Goal: Information Seeking & Learning: Check status

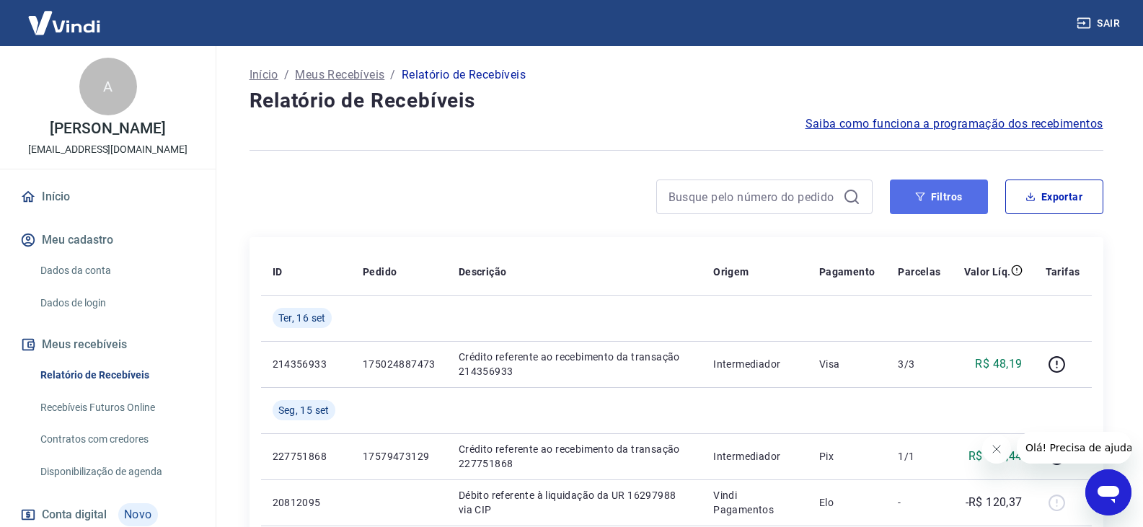
click at [955, 201] on button "Filtros" at bounding box center [938, 196] width 98 height 35
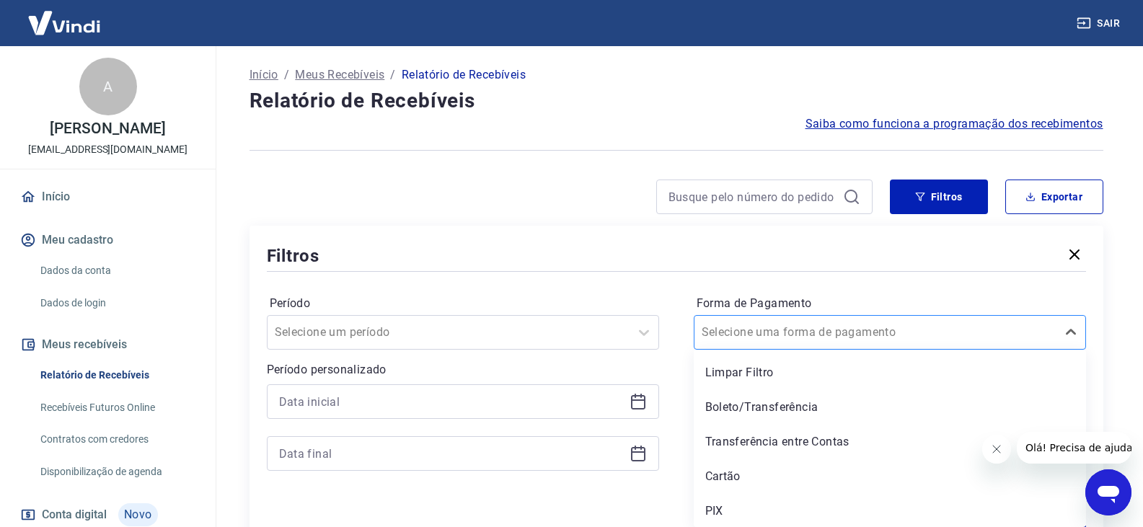
click at [871, 341] on div "Selecione uma forma de pagamento" at bounding box center [875, 332] width 362 height 26
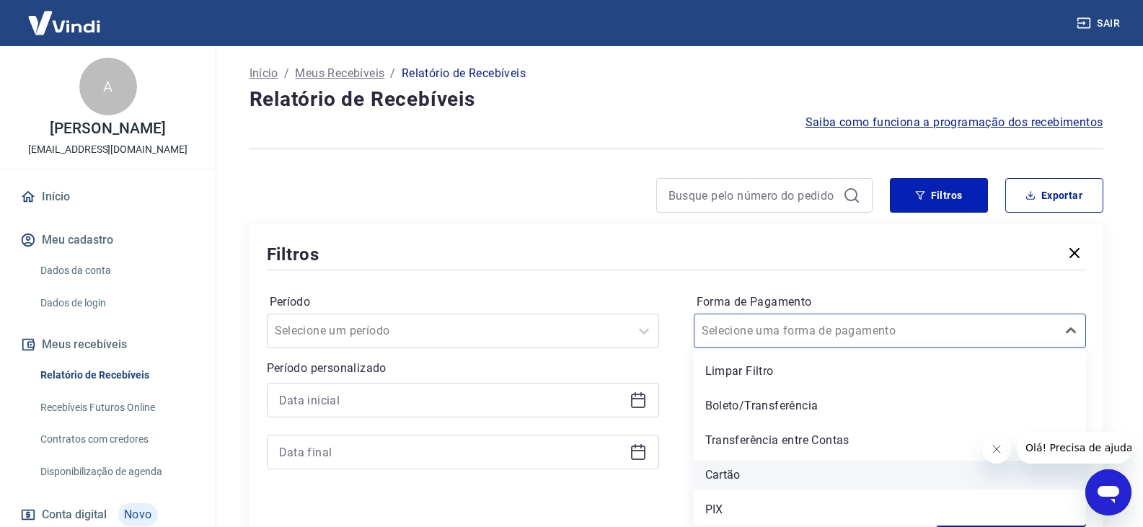
click at [766, 469] on div "Cartão" at bounding box center [889, 475] width 392 height 29
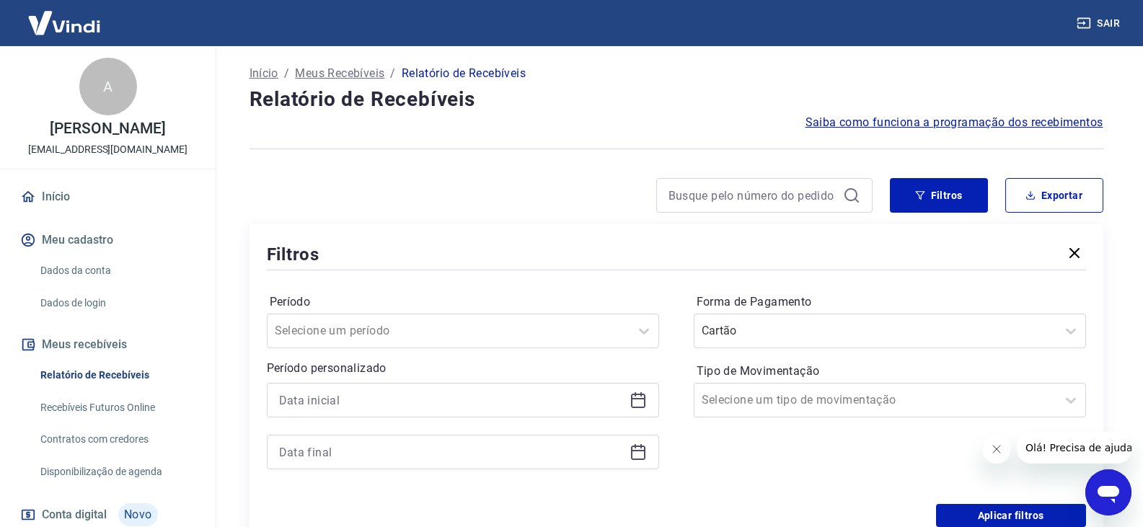
scroll to position [218, 0]
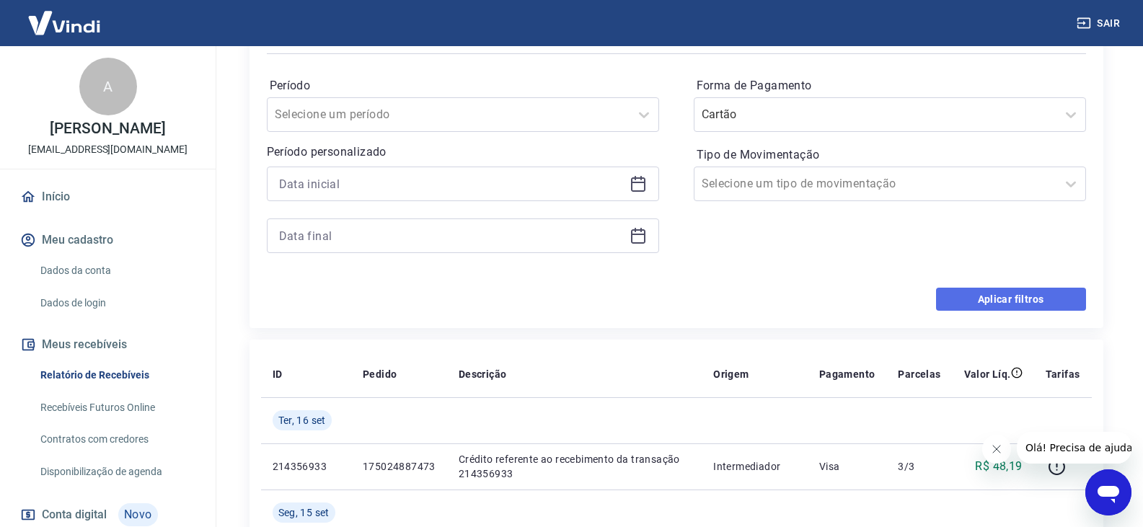
click at [1026, 298] on button "Aplicar filtros" at bounding box center [1011, 299] width 150 height 23
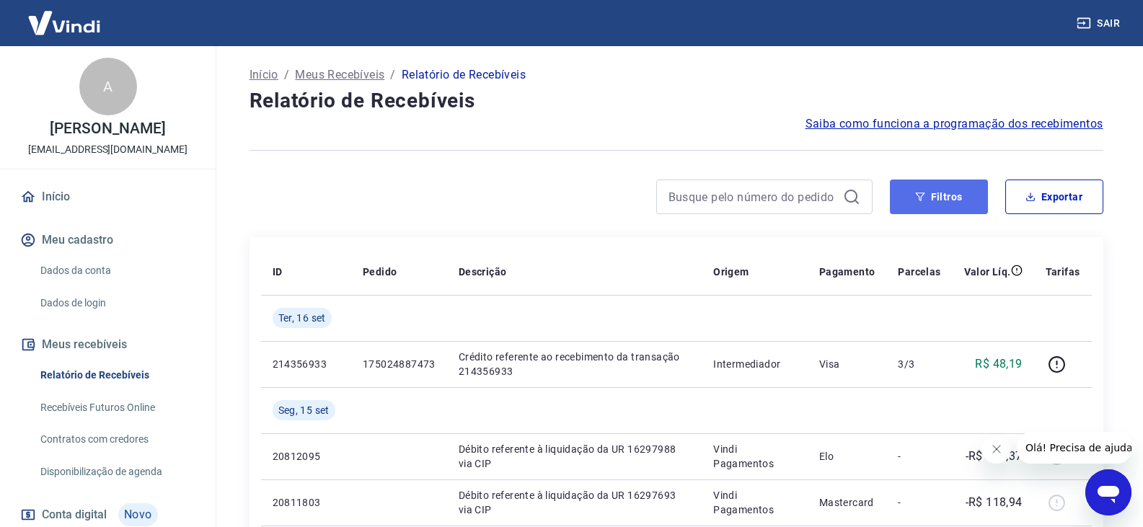
click at [949, 197] on button "Filtros" at bounding box center [938, 196] width 98 height 35
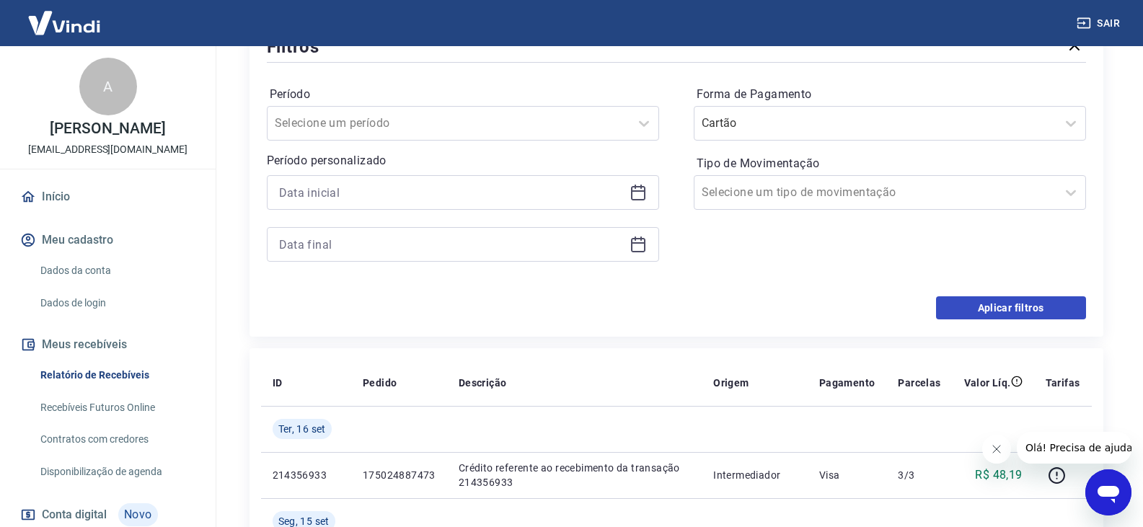
scroll to position [216, 0]
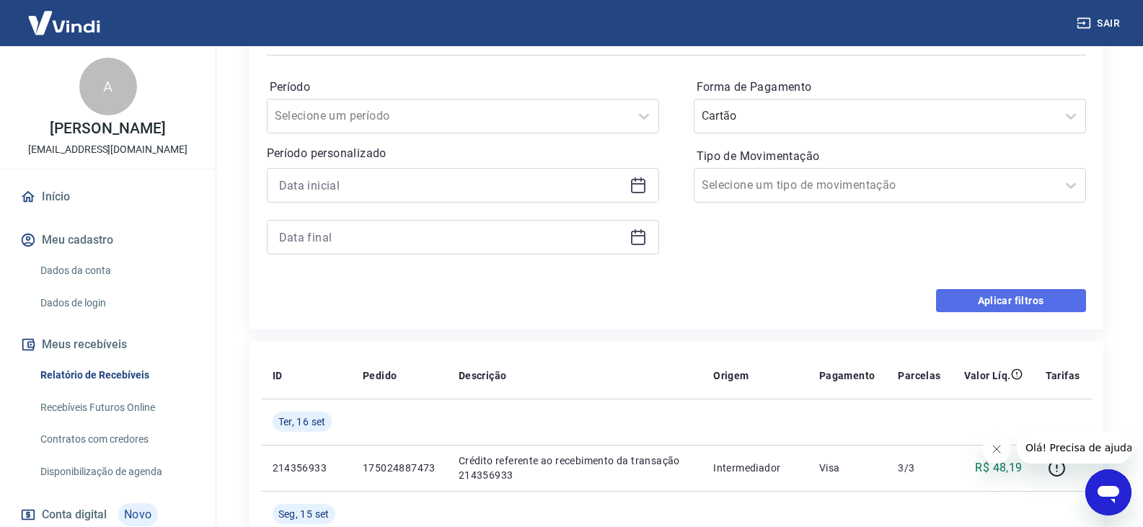
click at [995, 309] on button "Aplicar filtros" at bounding box center [1011, 300] width 150 height 23
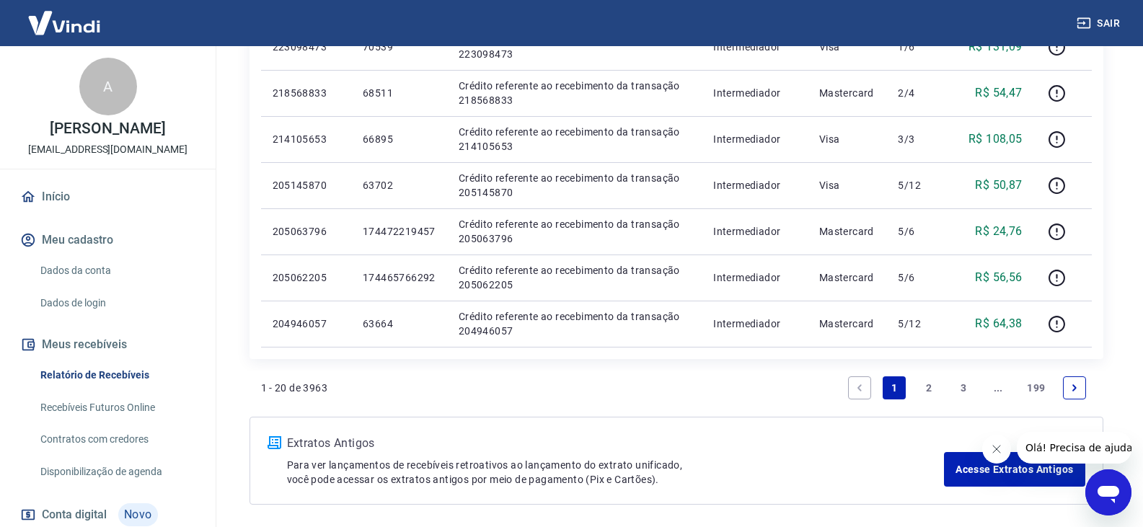
scroll to position [1066, 0]
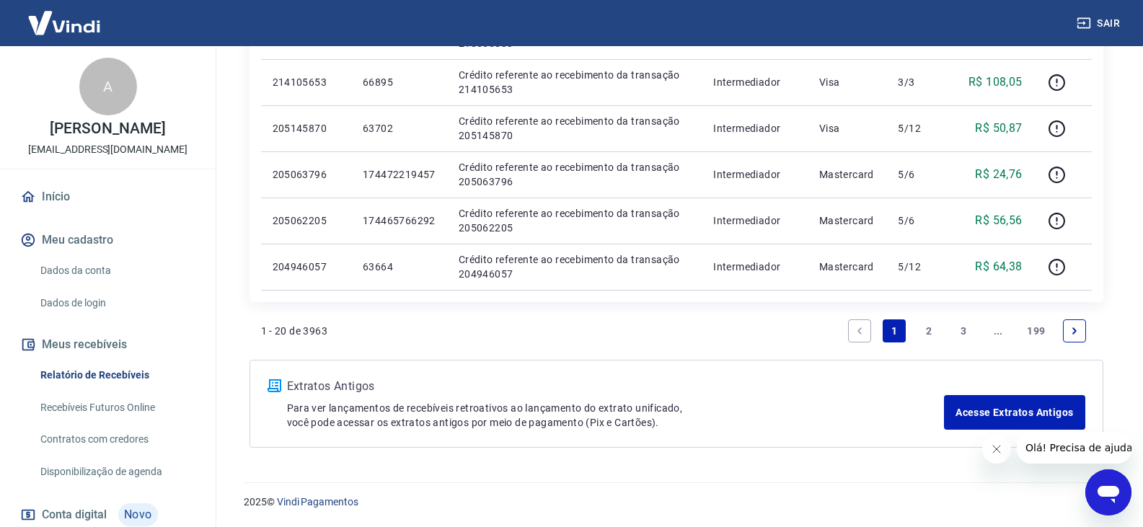
click at [925, 328] on link "2" at bounding box center [928, 330] width 23 height 23
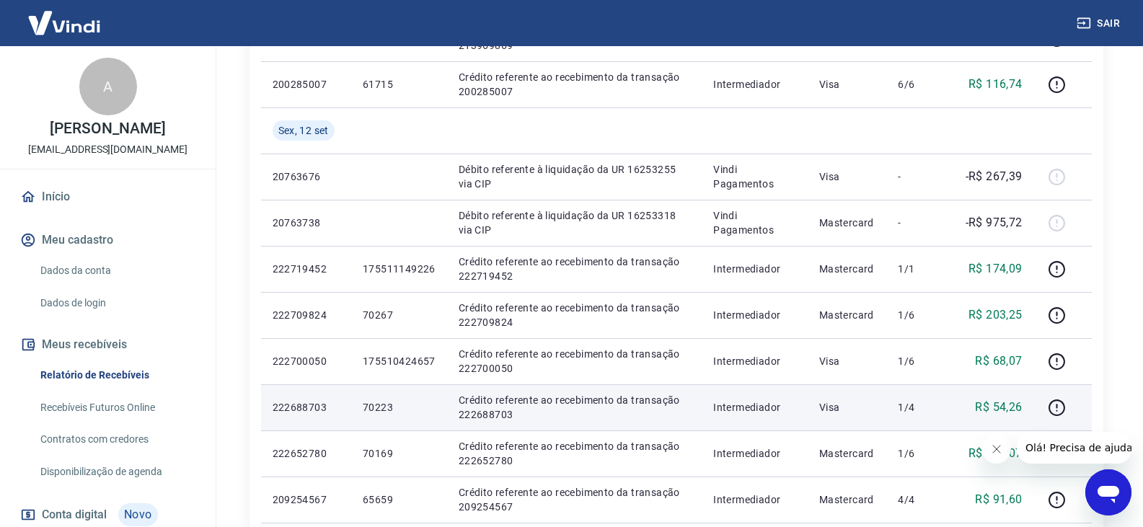
scroll to position [577, 0]
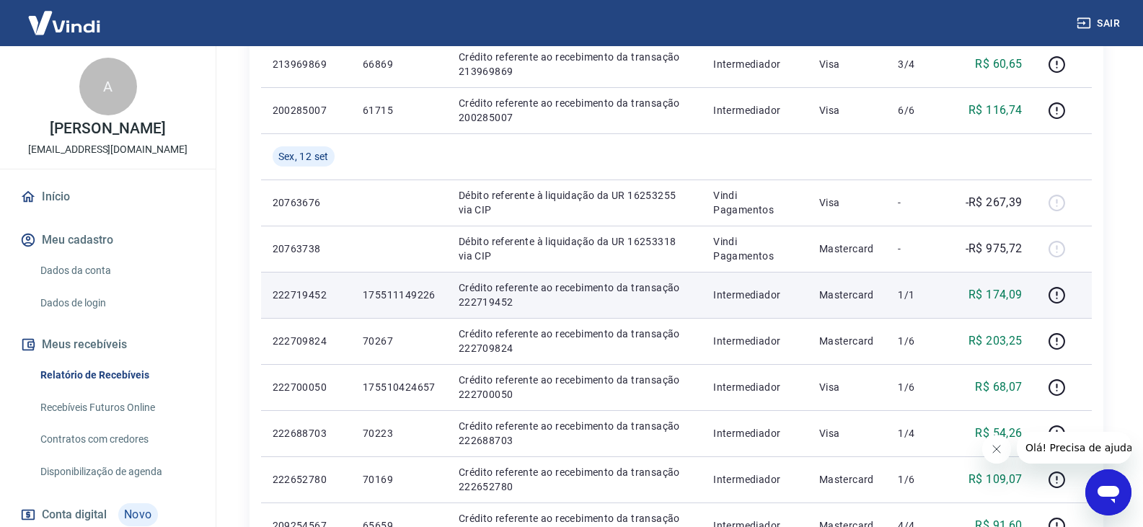
click at [298, 298] on p "222719452" at bounding box center [305, 295] width 67 height 14
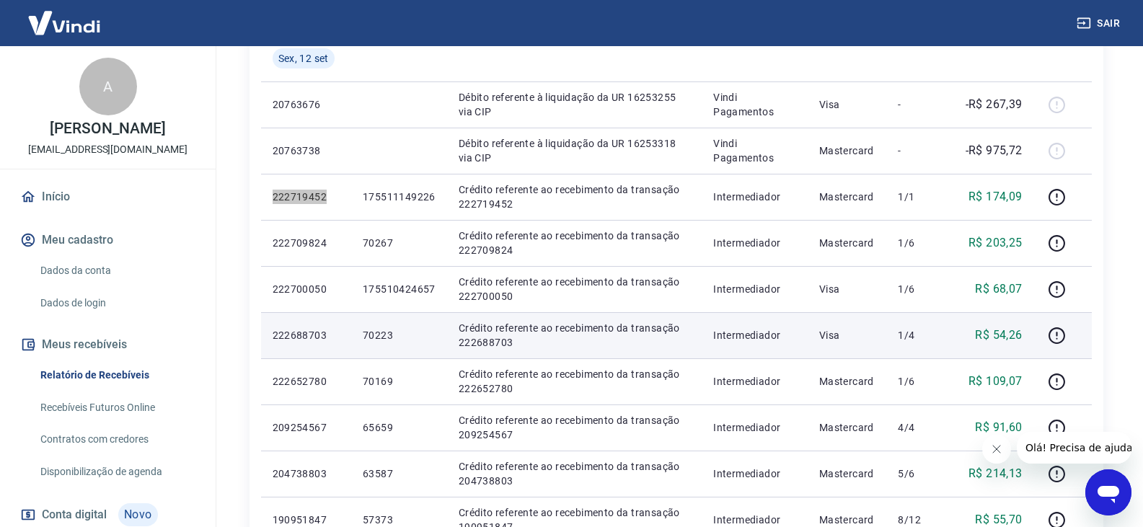
scroll to position [649, 0]
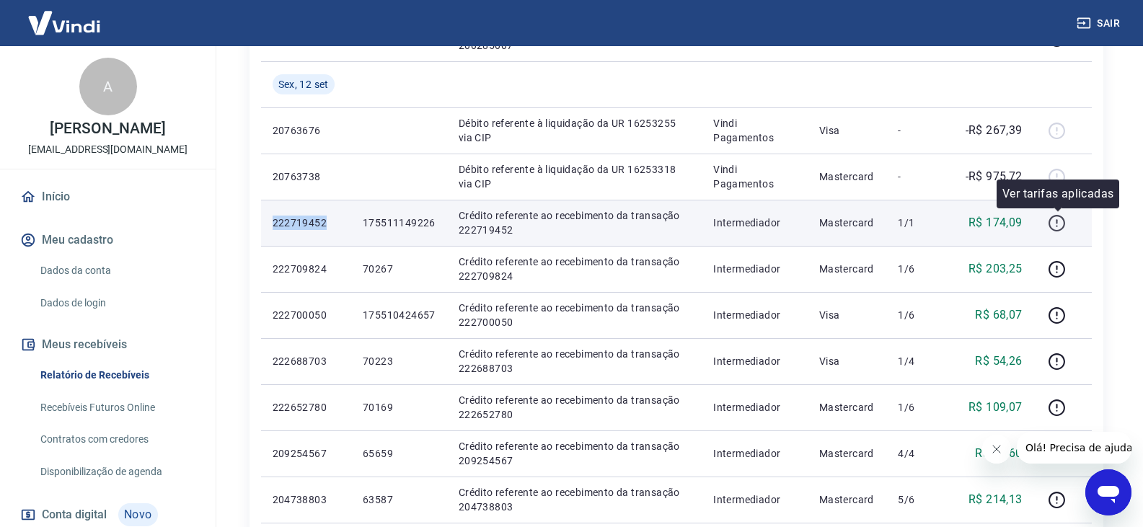
click at [1055, 223] on icon "button" at bounding box center [1056, 223] width 18 height 18
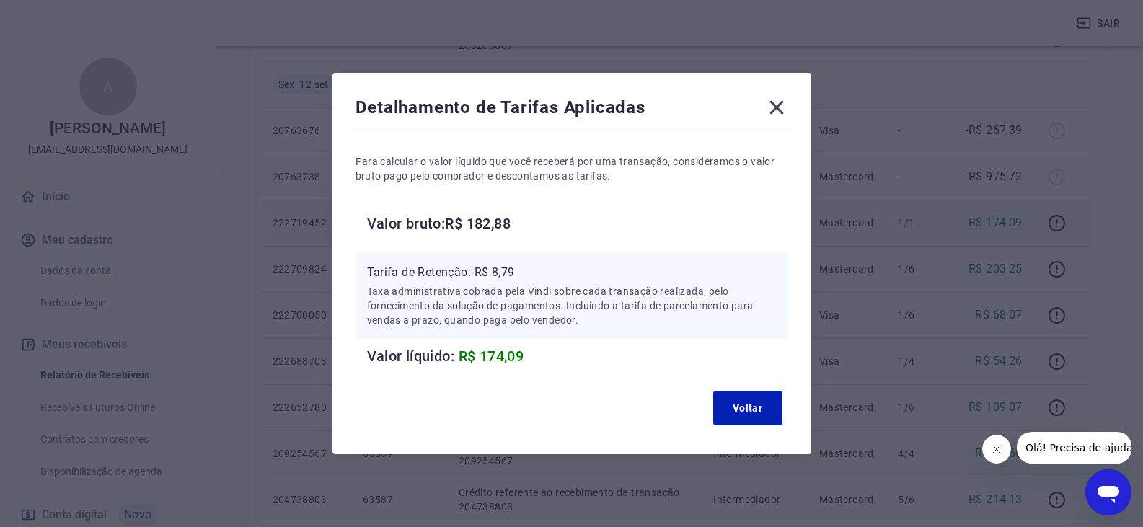
click at [779, 117] on icon at bounding box center [776, 107] width 23 height 23
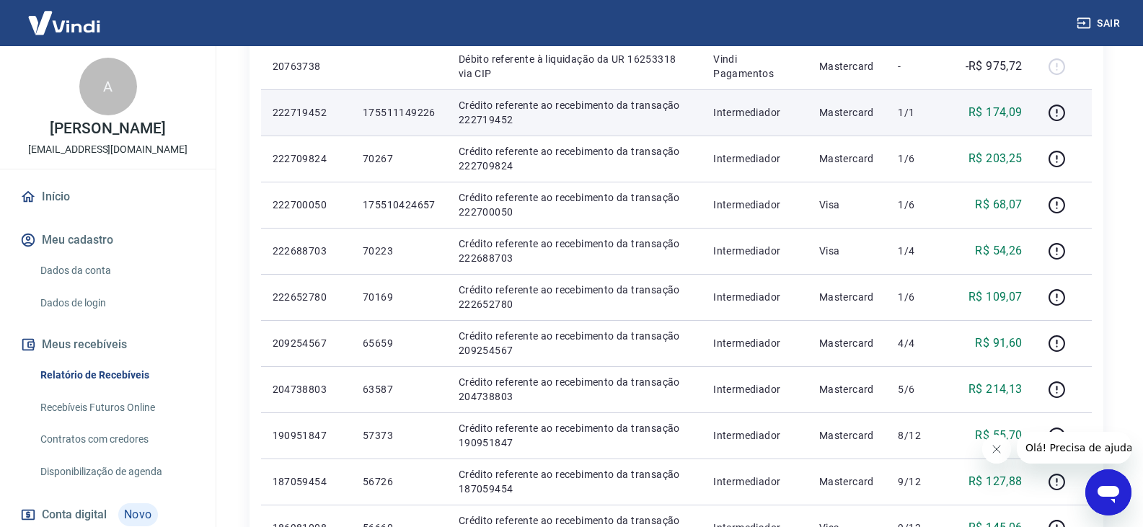
scroll to position [793, 0]
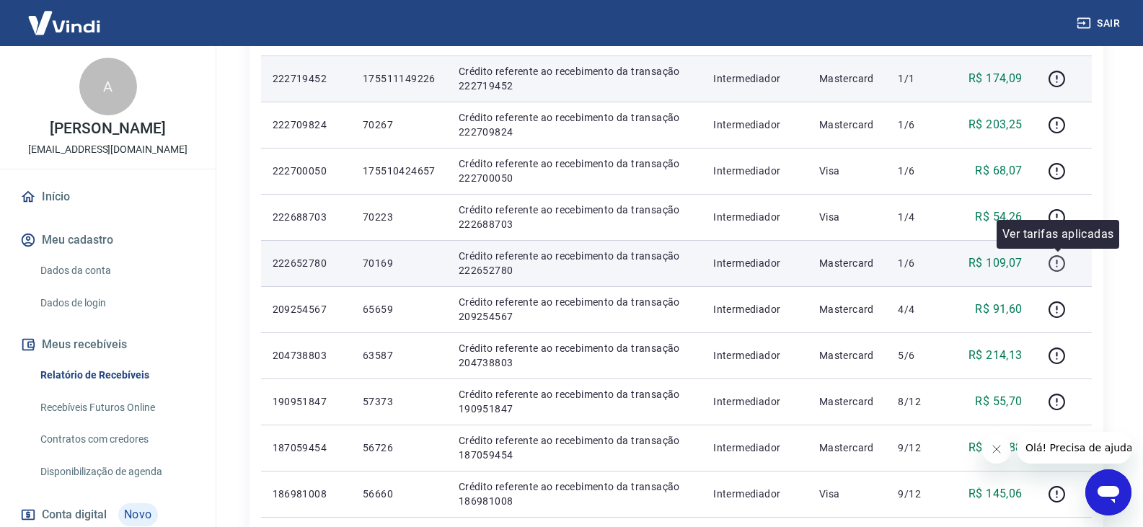
click at [1052, 266] on icon "button" at bounding box center [1056, 263] width 18 height 18
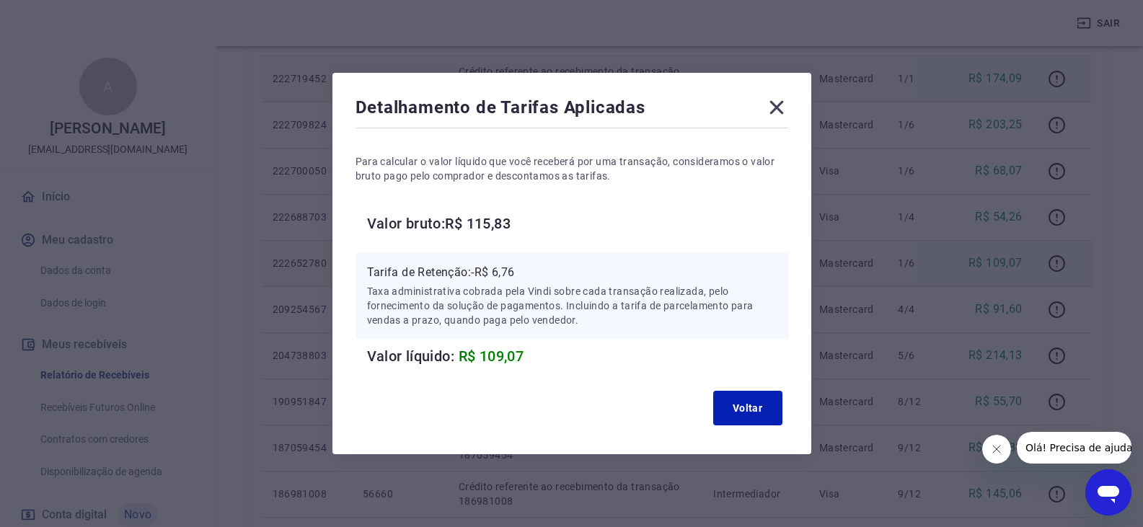
click at [1070, 250] on div "Detalhamento de Tarifas Aplicadas Para calcular o valor líquido que você recebe…" at bounding box center [571, 263] width 1143 height 527
click at [777, 112] on icon at bounding box center [776, 108] width 14 height 14
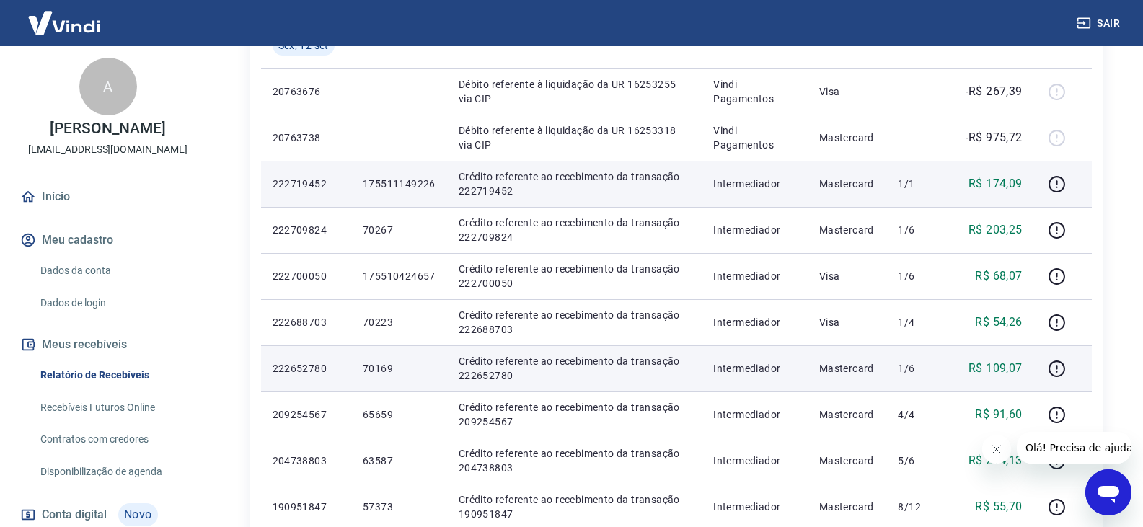
scroll to position [649, 0]
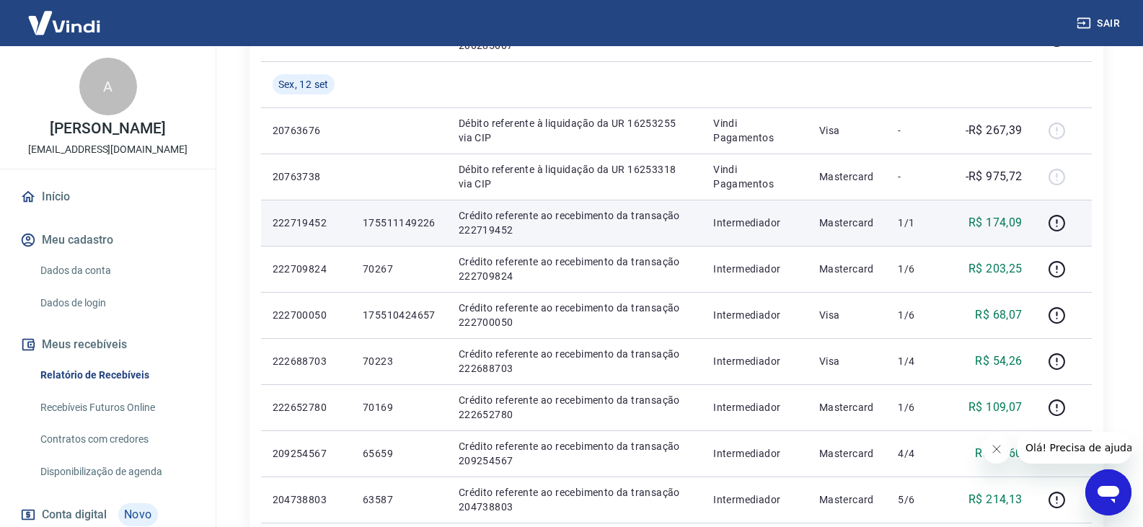
click at [296, 221] on p "222719452" at bounding box center [305, 223] width 67 height 14
copy p "222719452"
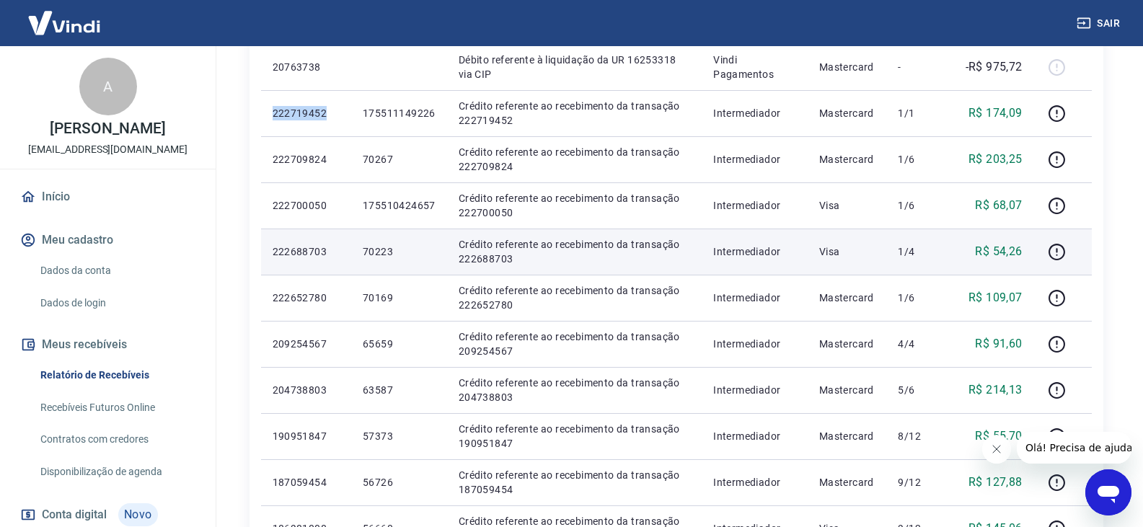
scroll to position [793, 0]
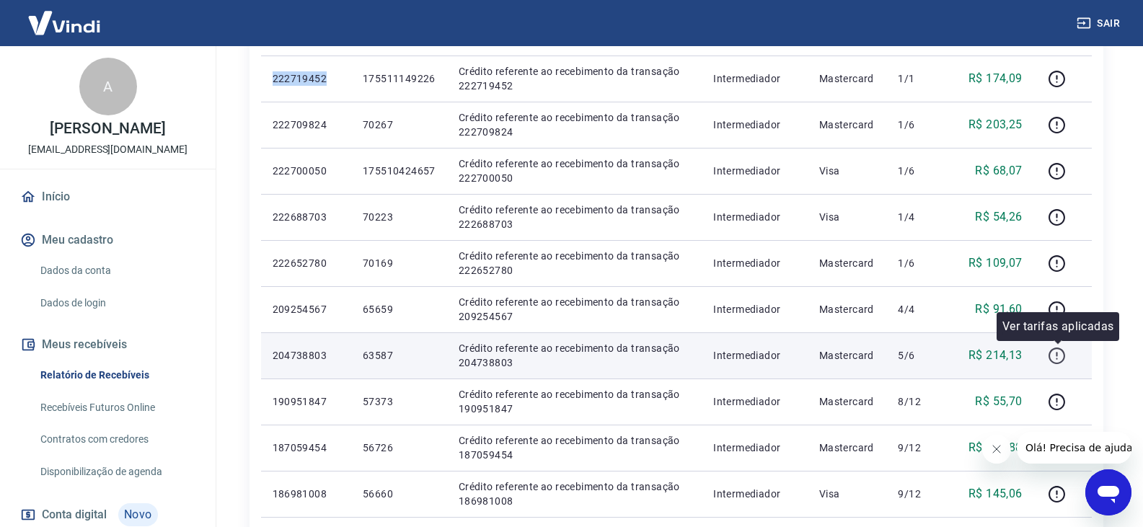
click at [1049, 361] on icon "button" at bounding box center [1056, 356] width 18 height 18
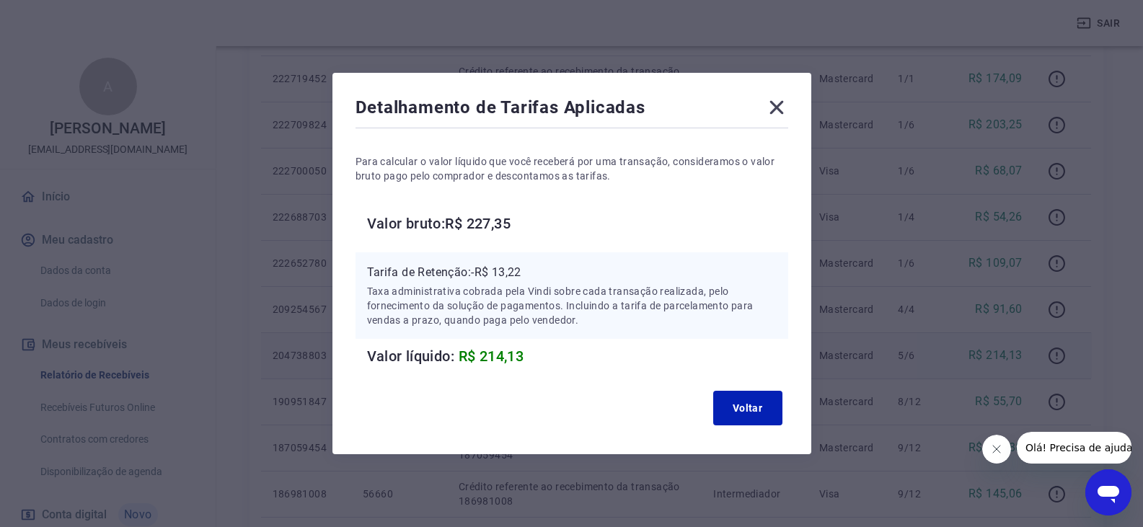
click at [781, 102] on icon at bounding box center [776, 107] width 23 height 23
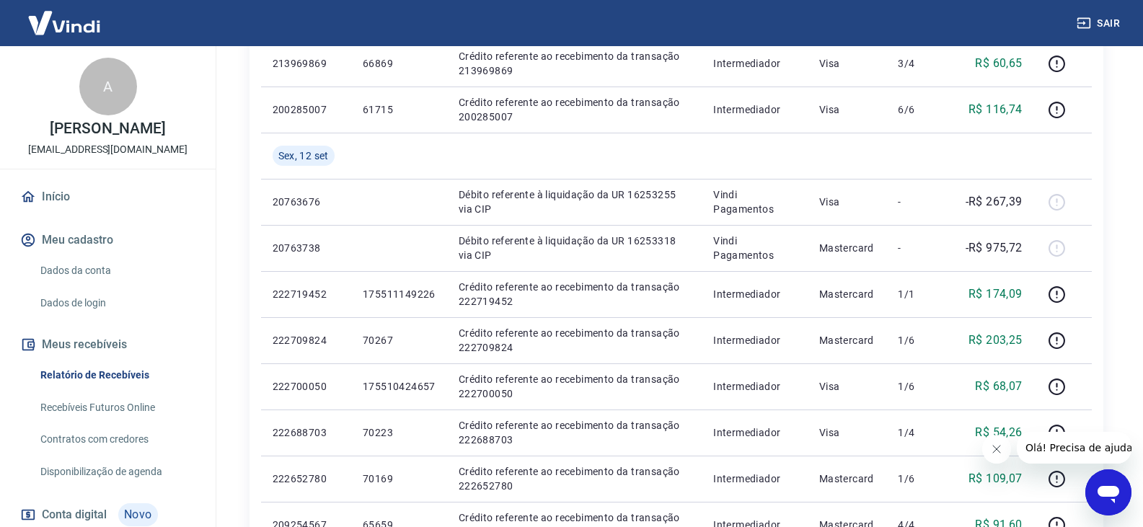
scroll to position [577, 0]
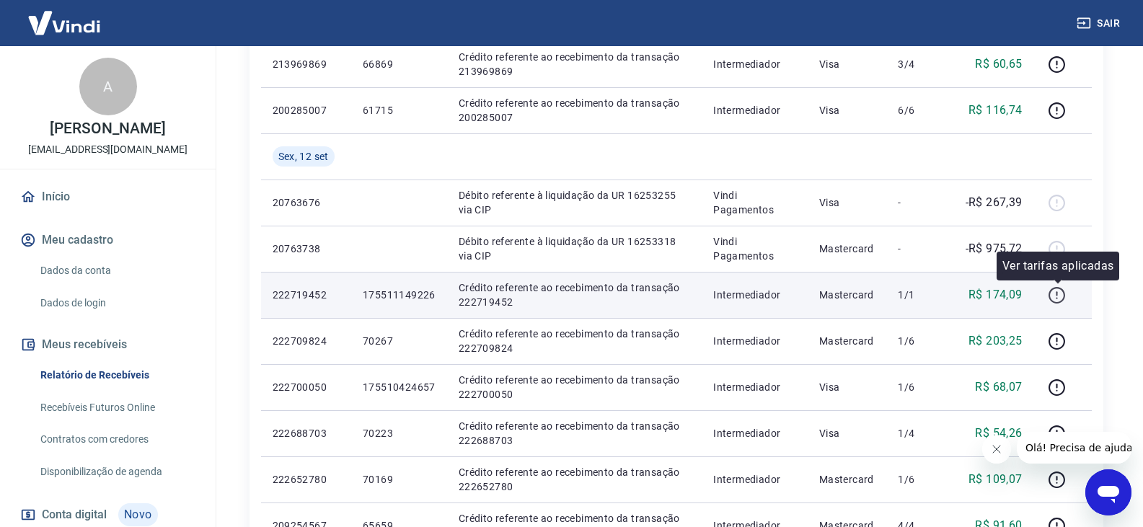
click at [1057, 298] on icon "button" at bounding box center [1056, 297] width 1 height 1
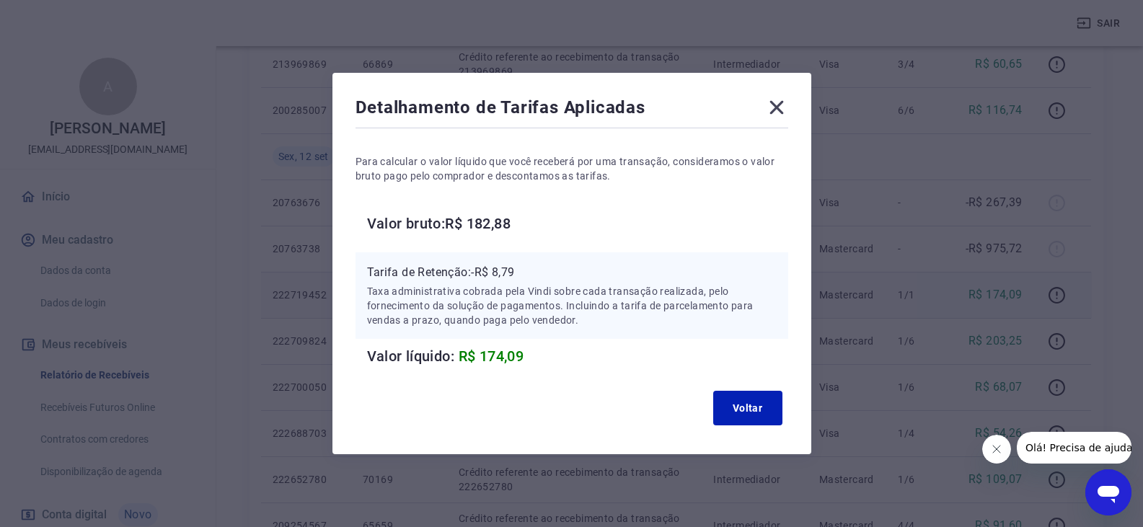
click at [781, 102] on icon at bounding box center [776, 107] width 23 height 23
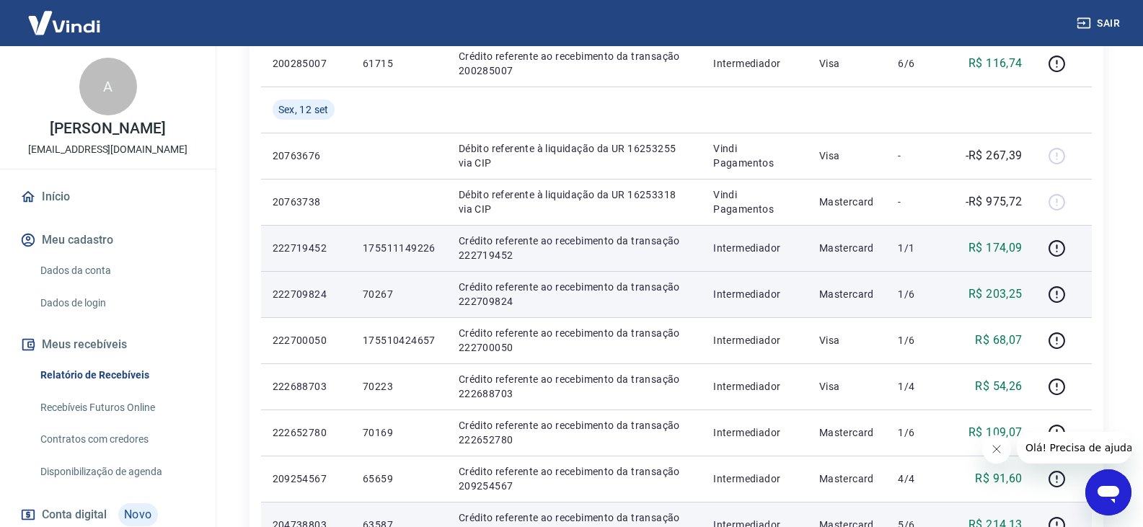
scroll to position [649, 0]
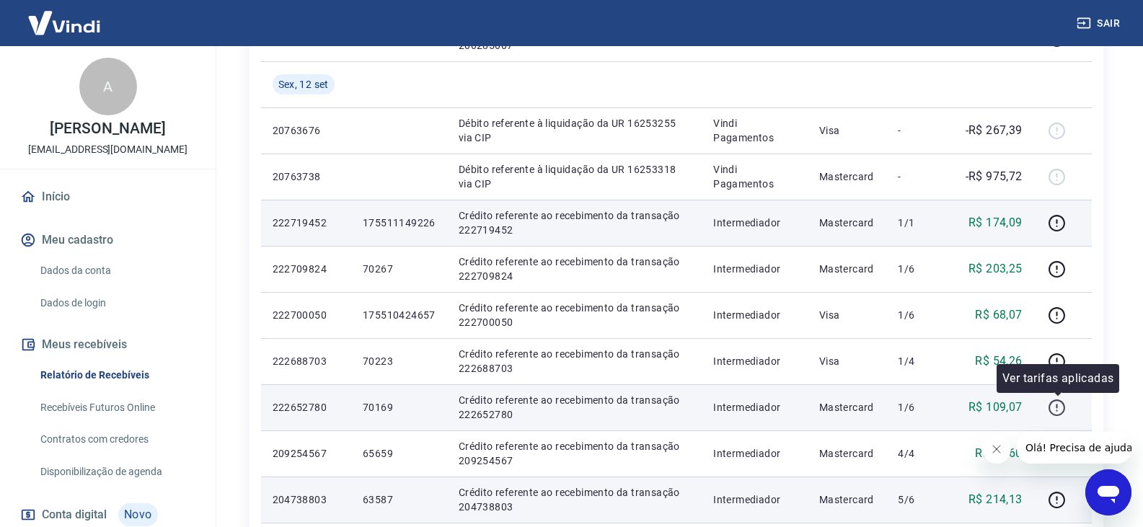
click at [1051, 409] on icon "button" at bounding box center [1056, 408] width 18 height 18
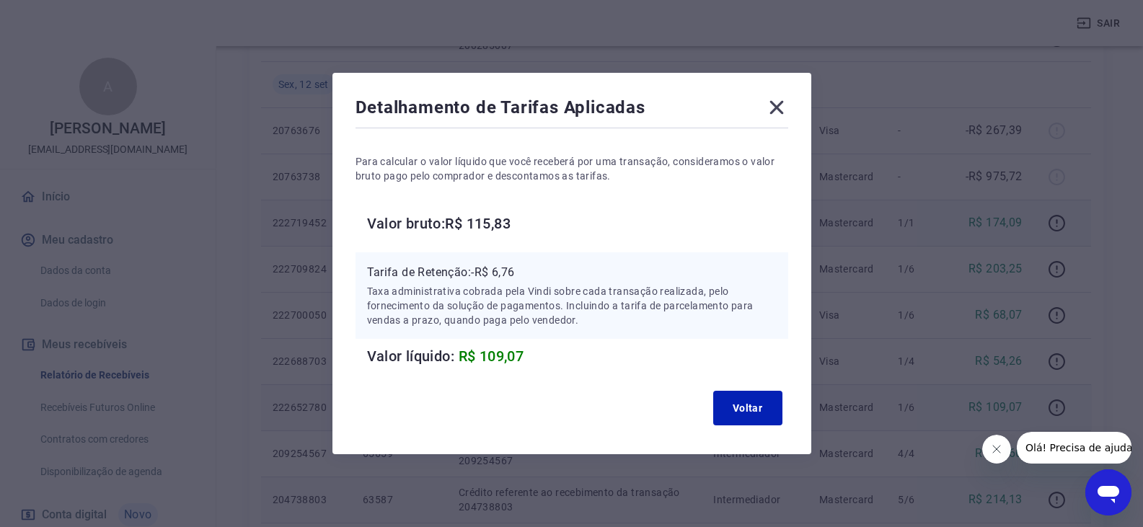
click at [786, 105] on icon at bounding box center [776, 107] width 23 height 23
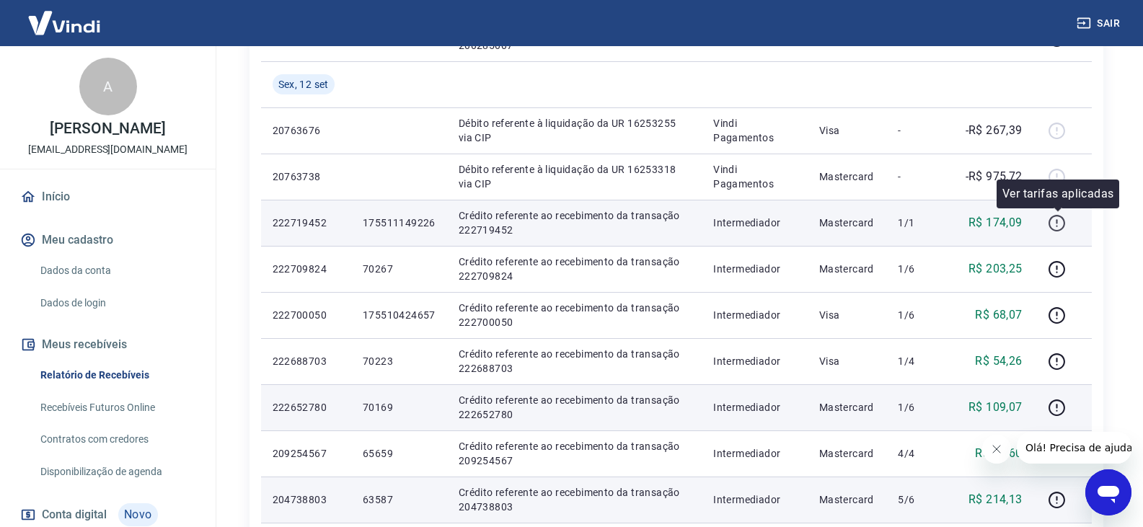
click at [1062, 217] on icon "button" at bounding box center [1056, 223] width 17 height 17
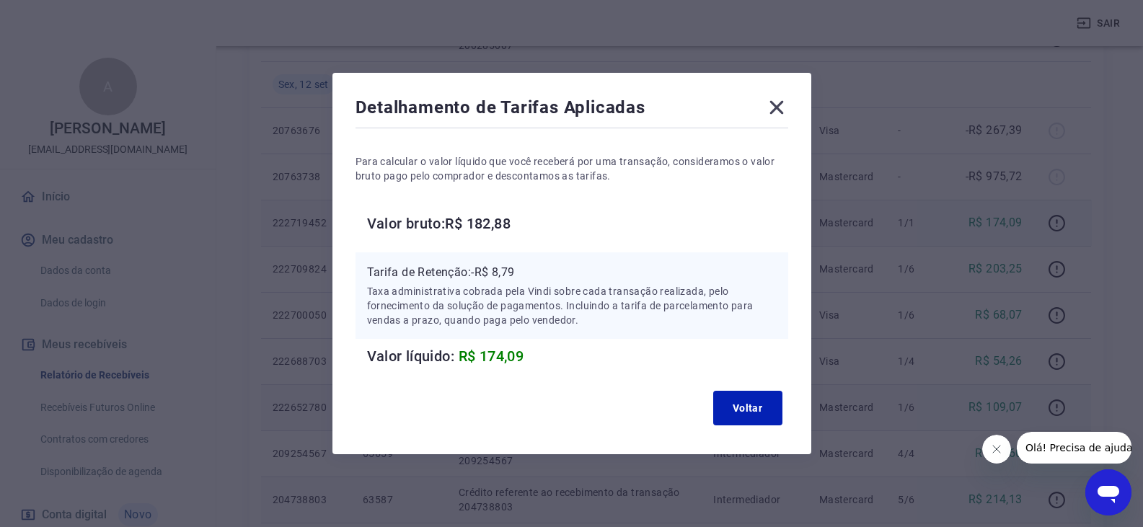
click at [788, 108] on icon at bounding box center [776, 107] width 23 height 23
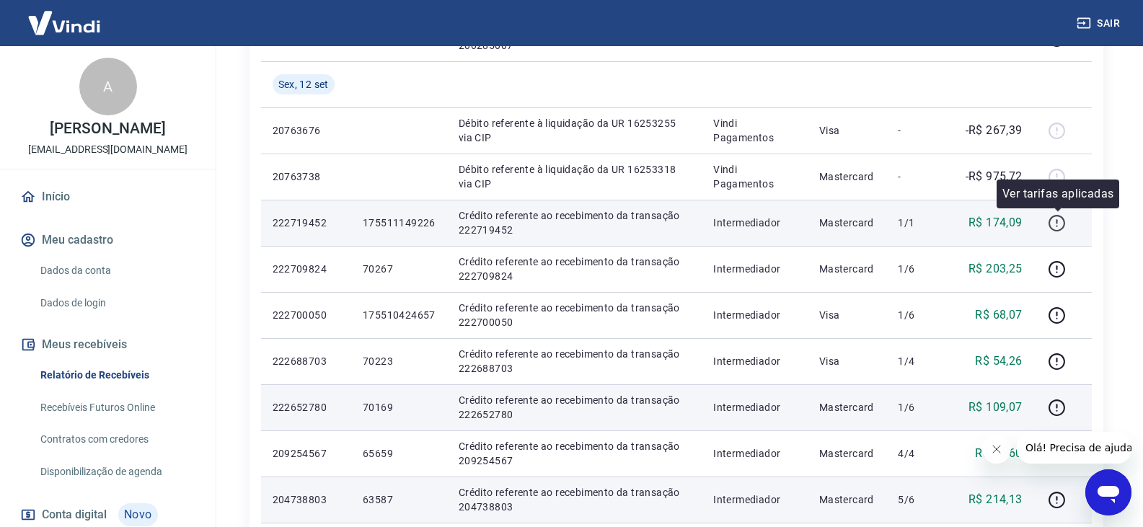
click at [1061, 225] on icon "button" at bounding box center [1056, 223] width 18 height 18
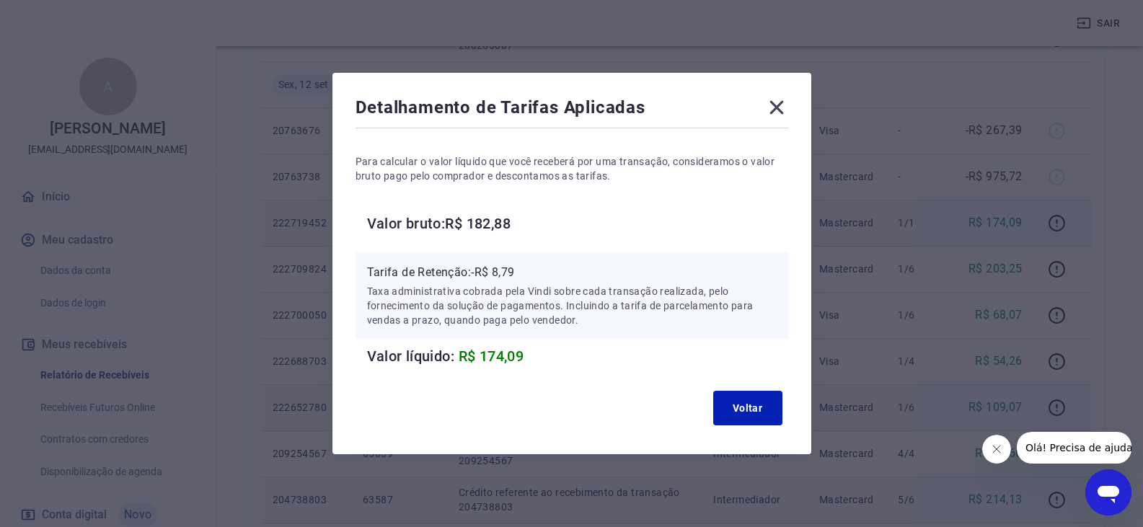
click at [782, 104] on icon at bounding box center [776, 107] width 23 height 23
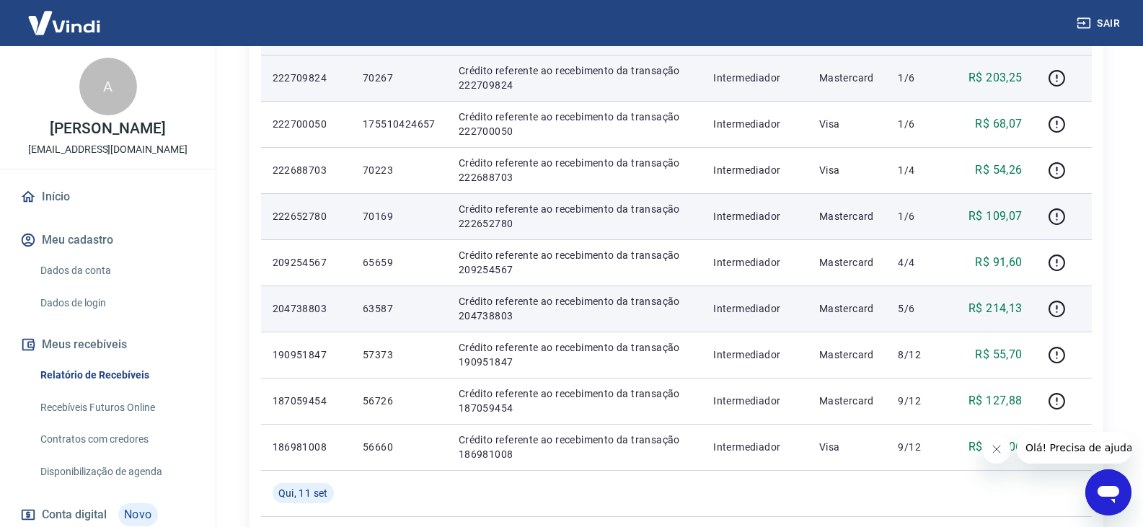
scroll to position [865, 0]
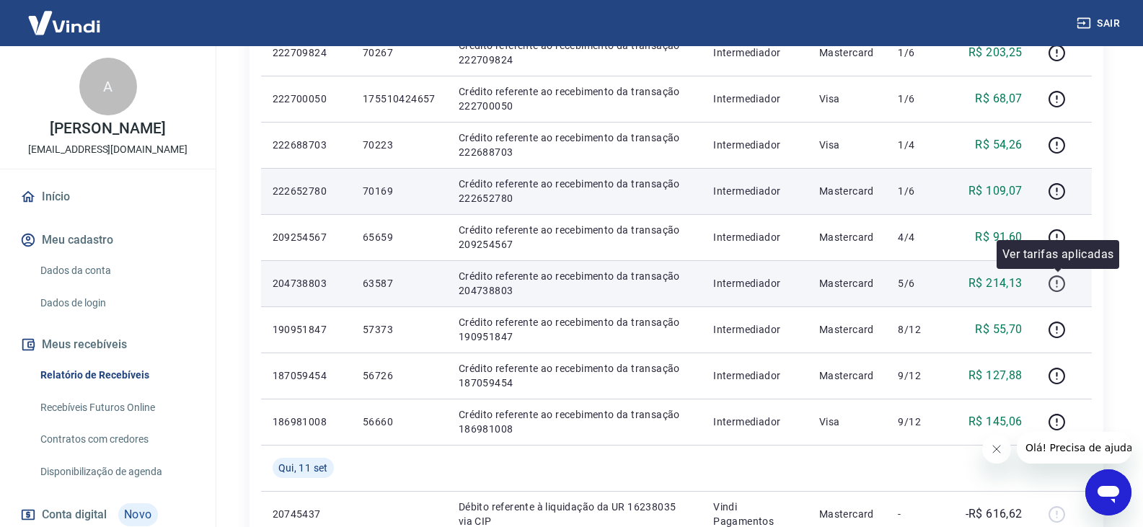
click at [1054, 287] on icon "button" at bounding box center [1056, 284] width 18 height 18
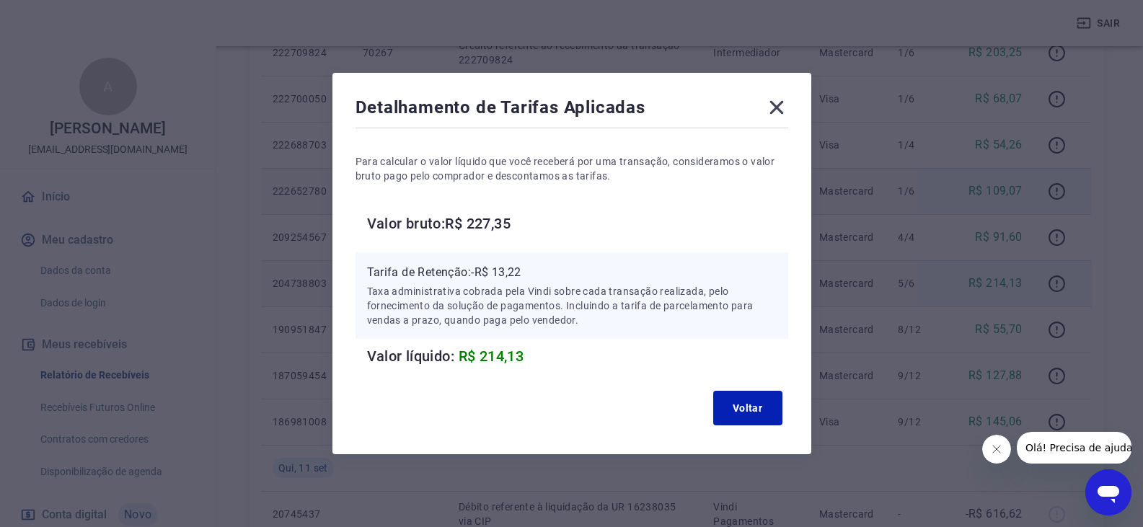
click at [784, 93] on div "Detalhamento de Tarifas Aplicadas Para calcular o valor líquido que você recebe…" at bounding box center [571, 263] width 479 height 381
click at [783, 102] on icon at bounding box center [776, 108] width 14 height 14
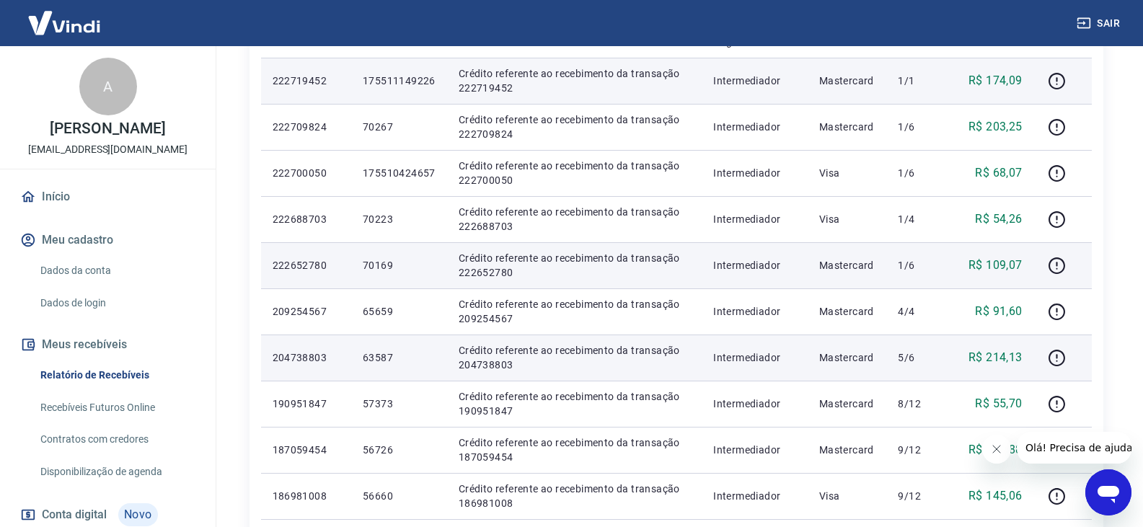
scroll to position [721, 0]
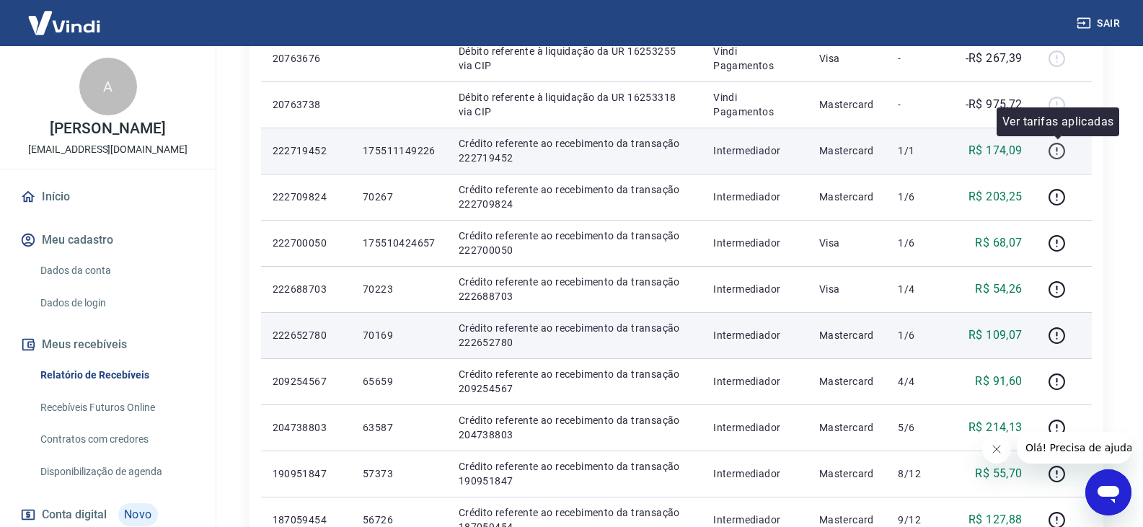
click at [1057, 151] on icon "button" at bounding box center [1056, 149] width 1 height 4
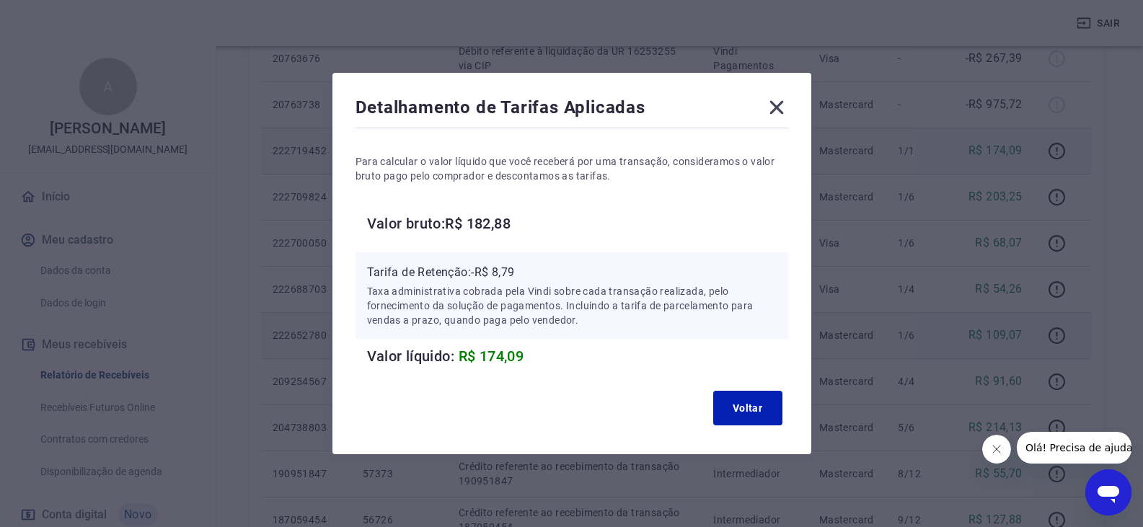
click at [788, 106] on icon at bounding box center [776, 107] width 23 height 23
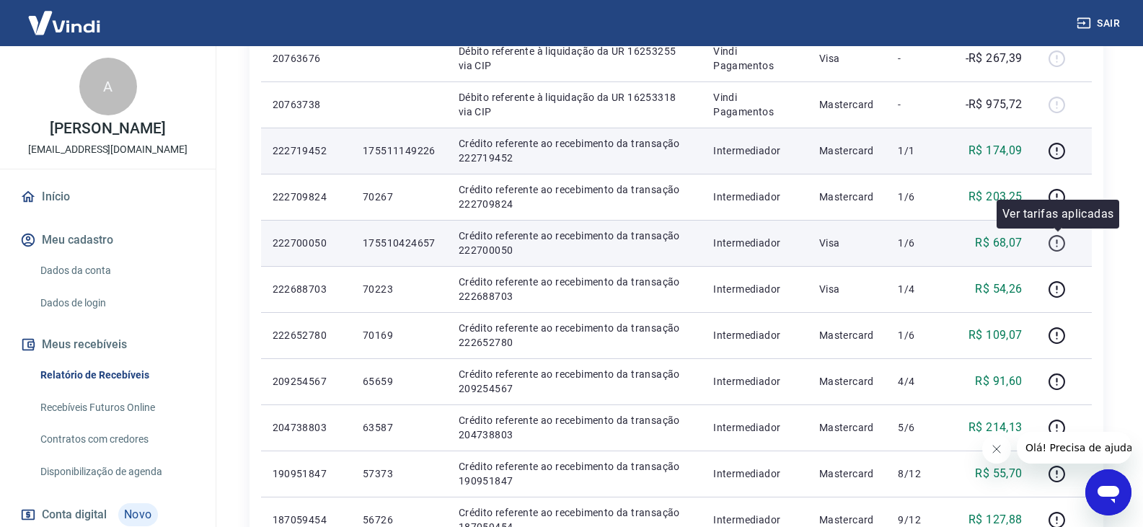
click at [1055, 244] on icon "button" at bounding box center [1056, 243] width 18 height 18
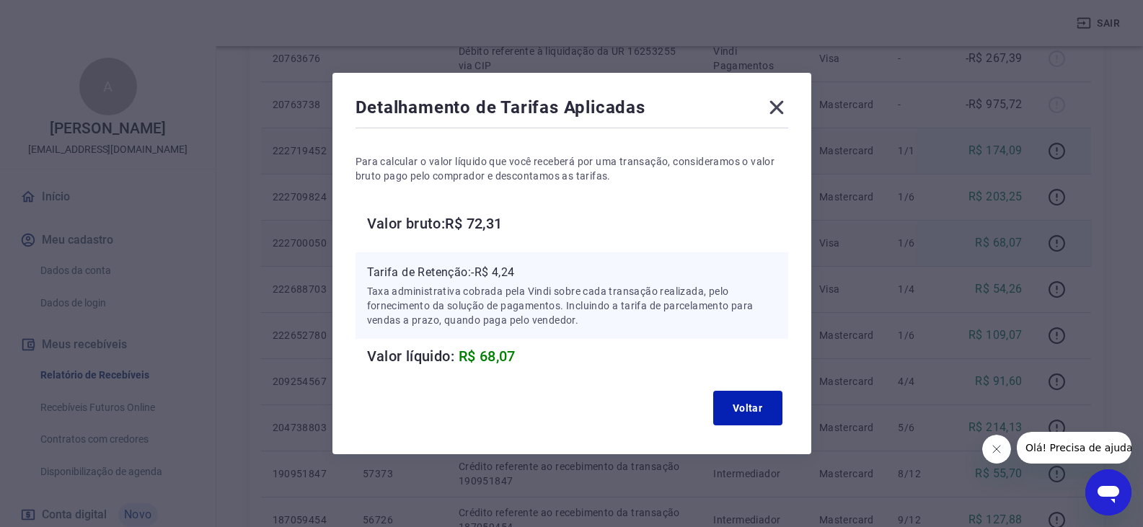
click at [784, 112] on icon at bounding box center [776, 107] width 23 height 23
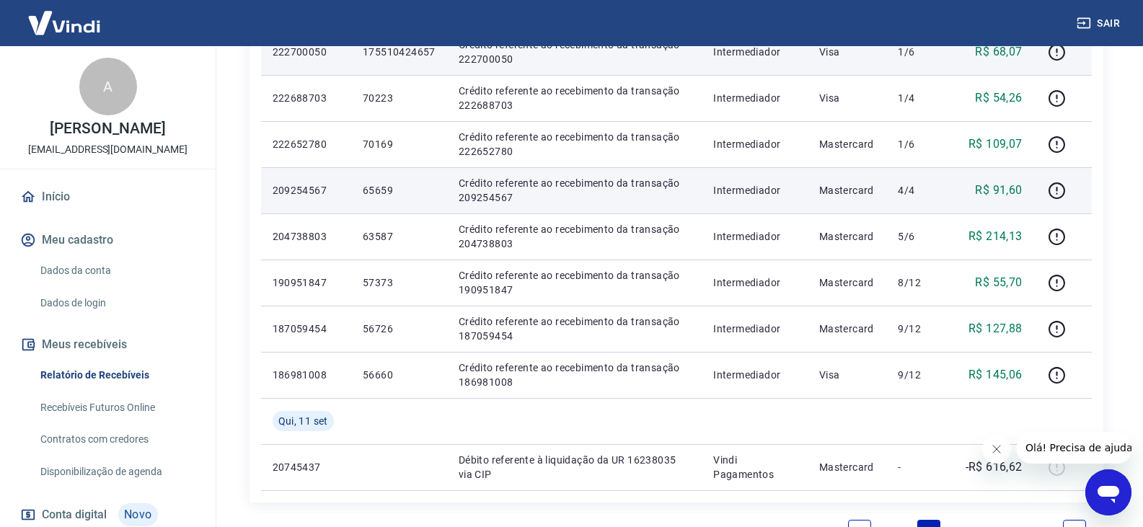
scroll to position [937, 0]
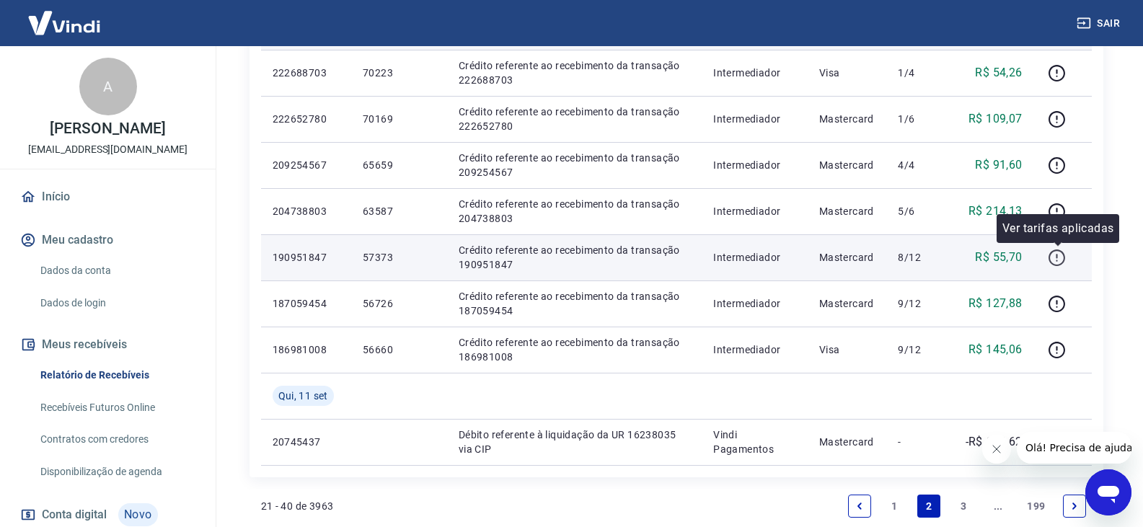
click at [1057, 261] on icon "button" at bounding box center [1056, 258] width 18 height 18
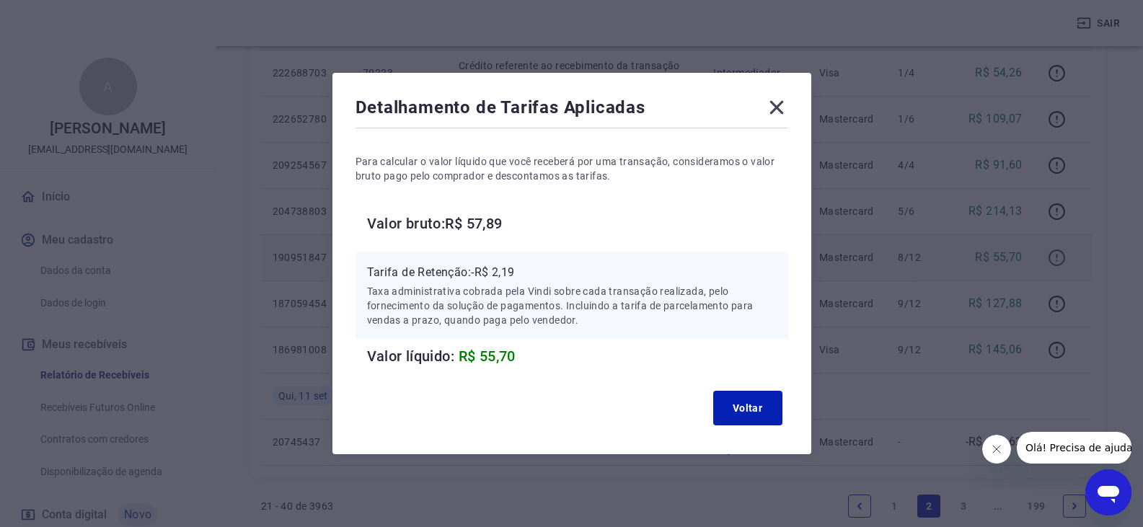
click at [1057, 261] on div "Detalhamento de Tarifas Aplicadas Para calcular o valor líquido que você recebe…" at bounding box center [571, 263] width 1143 height 527
click at [912, 174] on div "Detalhamento de Tarifas Aplicadas Para calcular o valor líquido que você recebe…" at bounding box center [571, 263] width 1143 height 527
click at [783, 105] on icon at bounding box center [776, 108] width 14 height 14
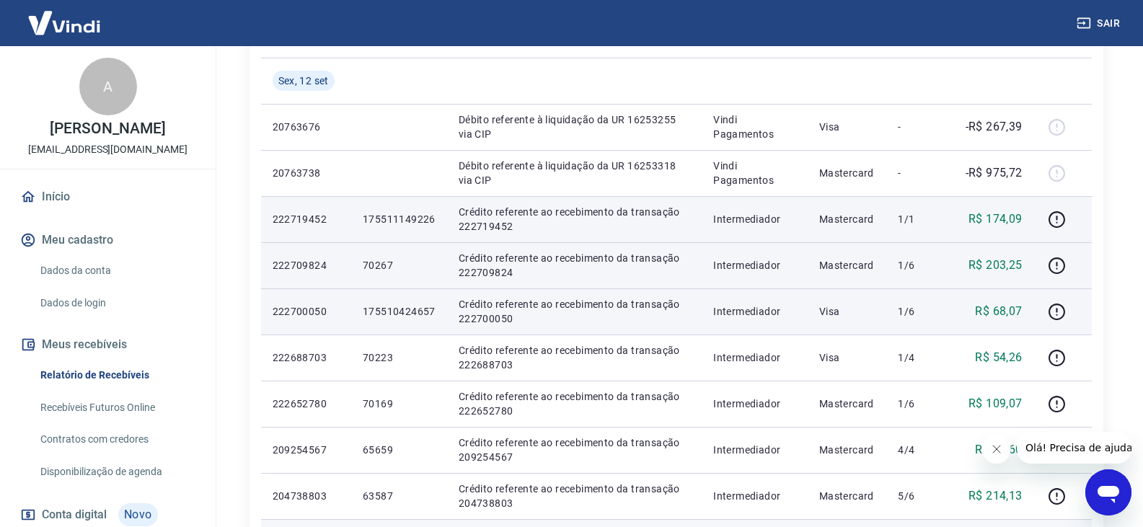
scroll to position [577, 0]
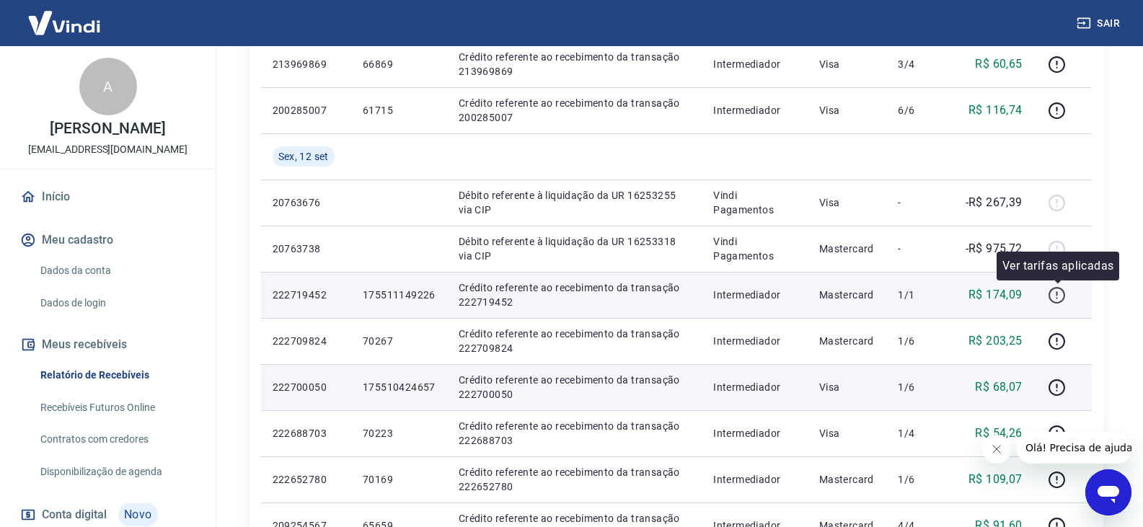
click at [1054, 298] on icon "button" at bounding box center [1056, 295] width 18 height 18
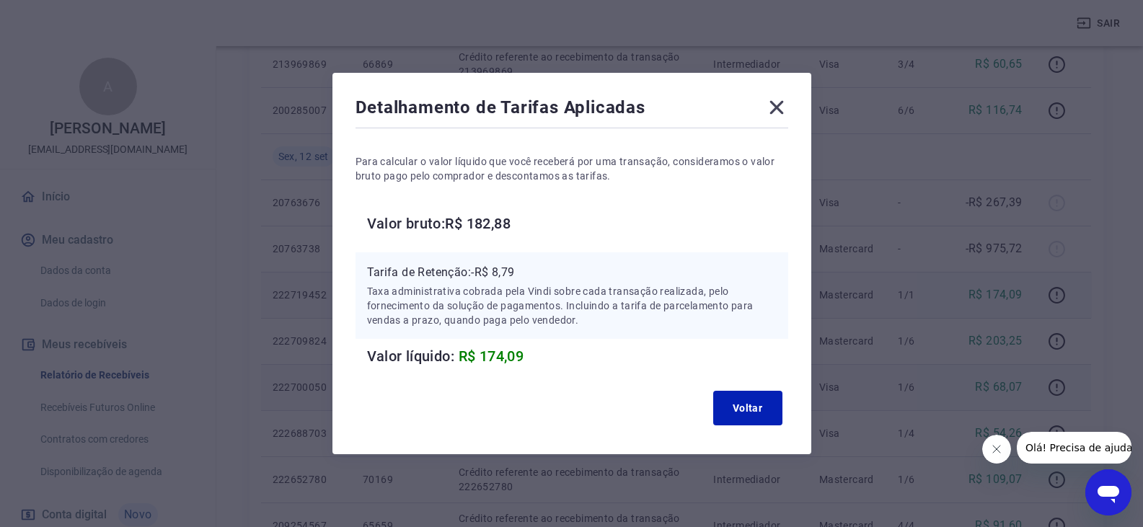
click at [776, 105] on icon at bounding box center [776, 107] width 23 height 23
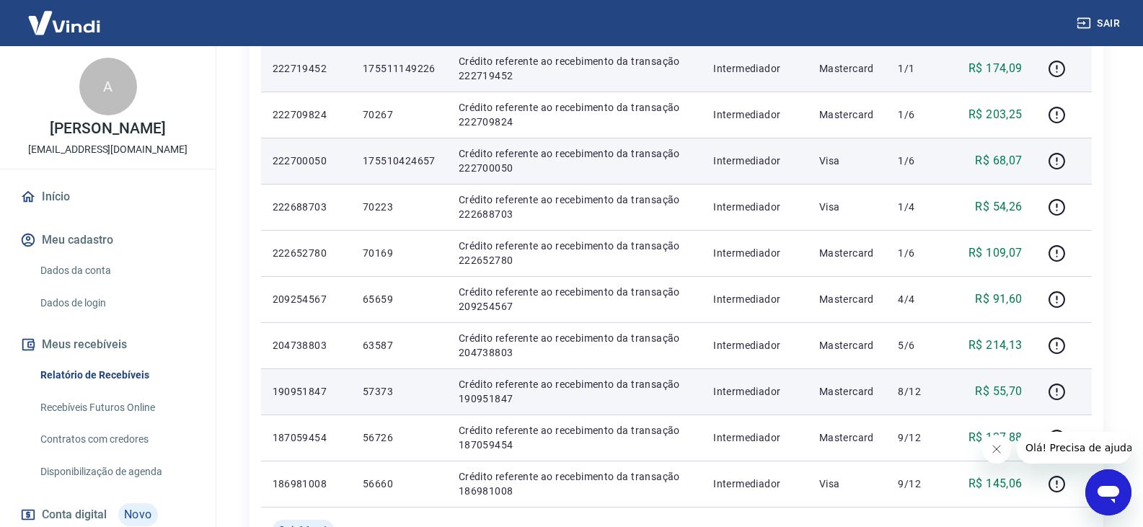
scroll to position [793, 0]
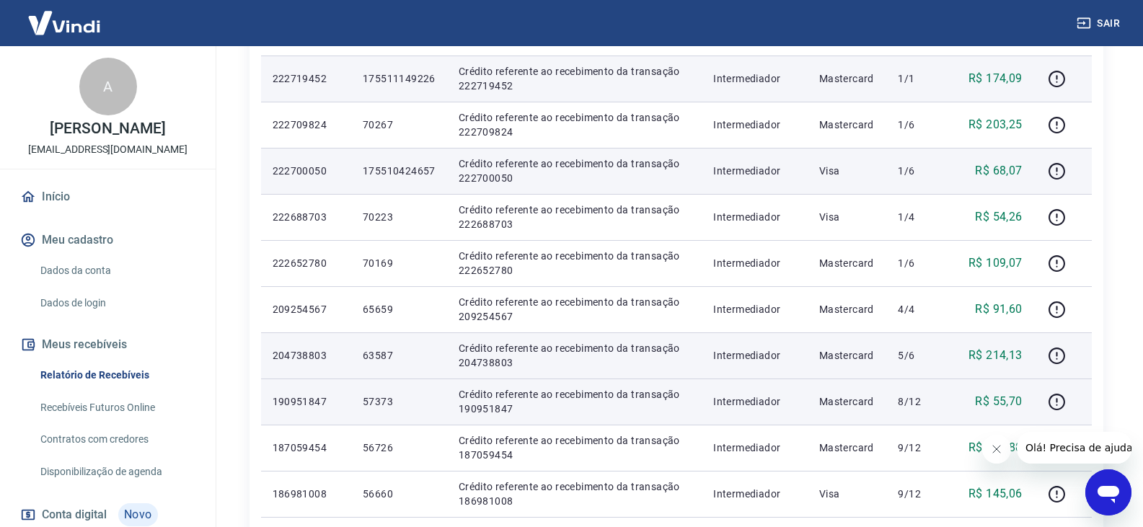
click at [617, 350] on p "Crédito referente ao recebimento da transação 204738803" at bounding box center [574, 355] width 232 height 29
click at [1052, 358] on icon "button" at bounding box center [1056, 356] width 18 height 18
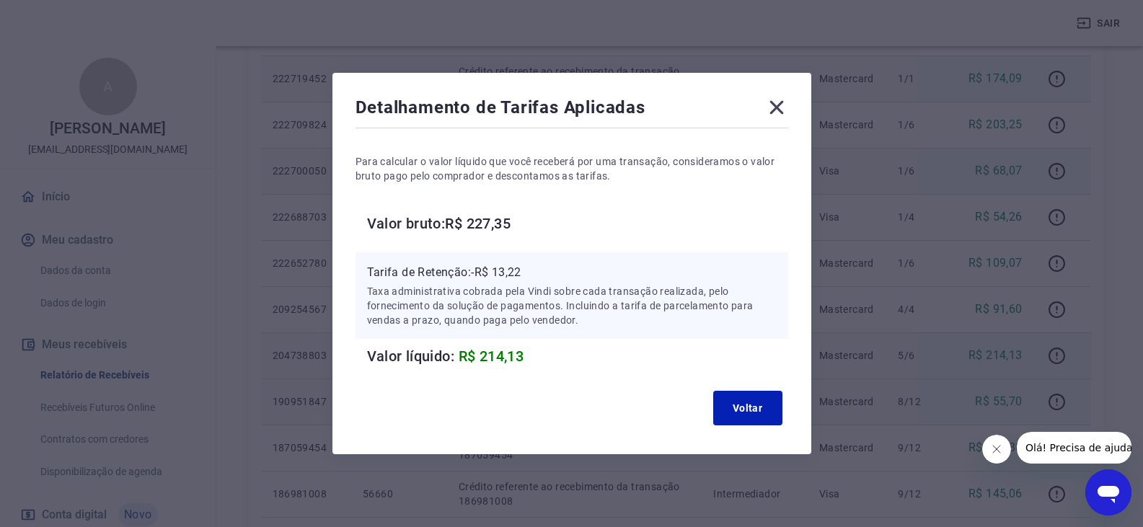
click at [779, 105] on icon at bounding box center [776, 108] width 14 height 14
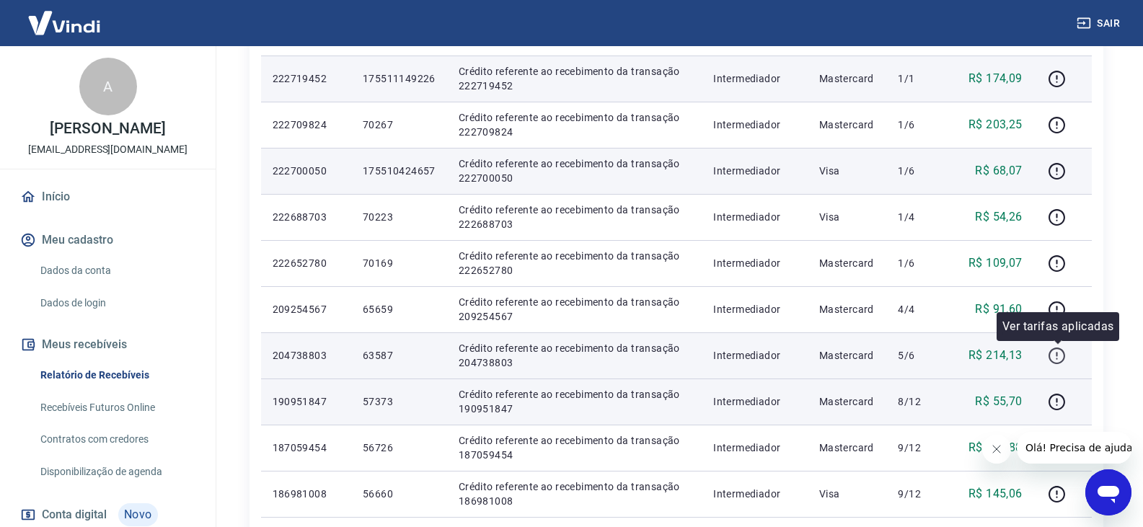
click at [1055, 359] on icon "button" at bounding box center [1056, 356] width 18 height 18
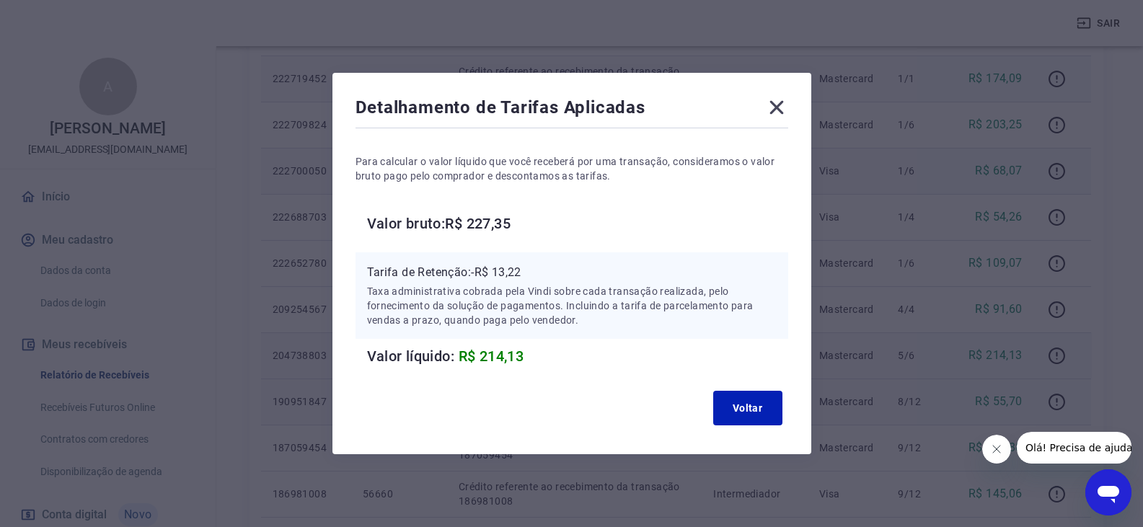
click at [982, 154] on div "Detalhamento de Tarifas Aplicadas Para calcular o valor líquido que você recebe…" at bounding box center [571, 263] width 1143 height 527
click at [774, 112] on icon at bounding box center [776, 107] width 23 height 23
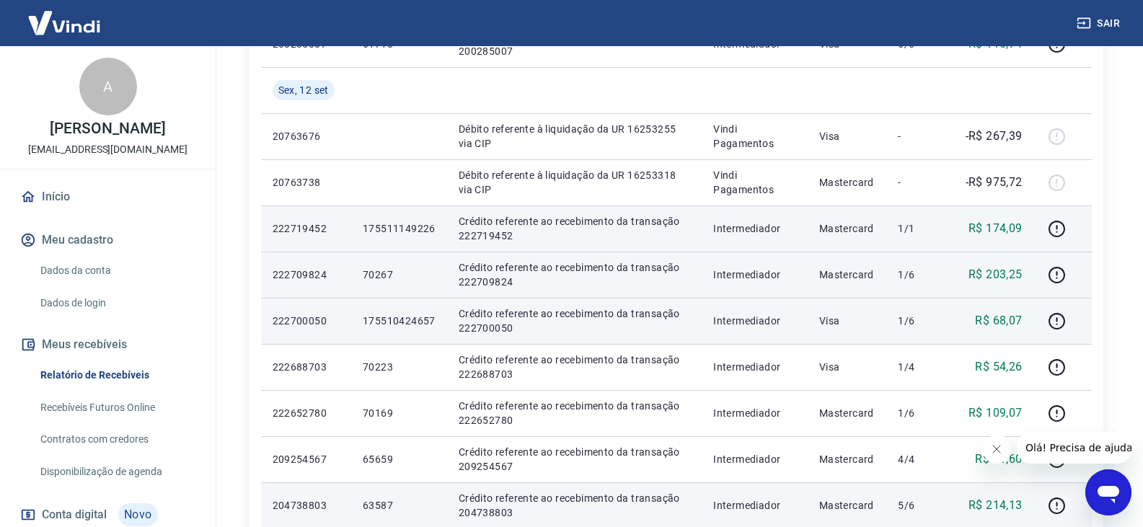
scroll to position [649, 0]
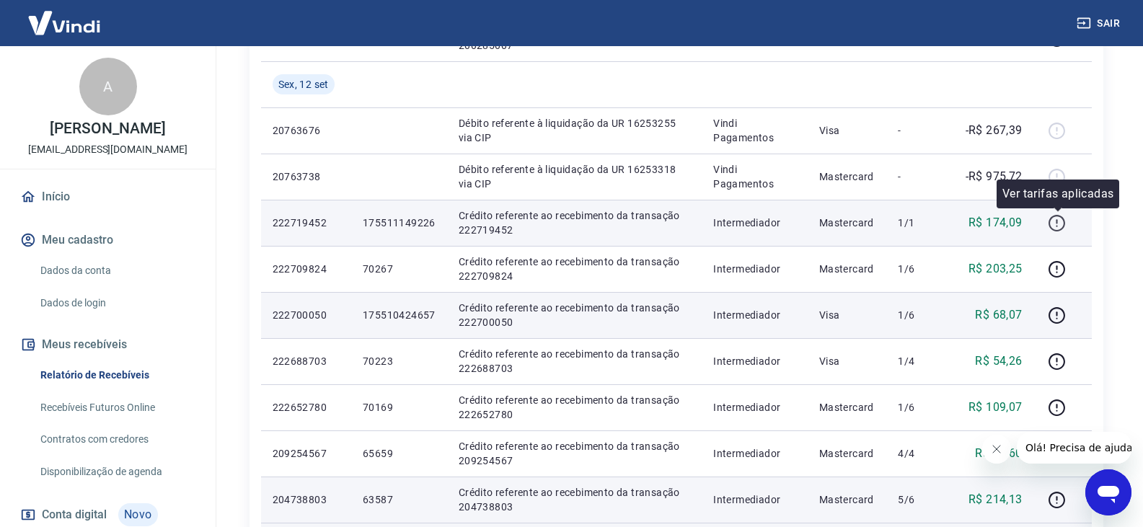
click at [1062, 219] on icon "button" at bounding box center [1056, 223] width 18 height 18
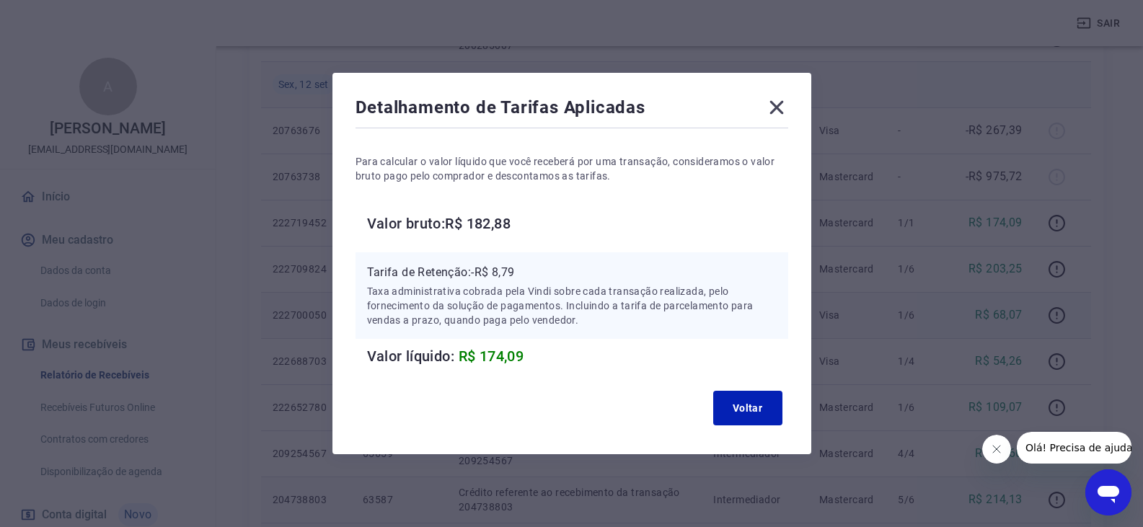
click at [788, 104] on icon at bounding box center [776, 107] width 23 height 23
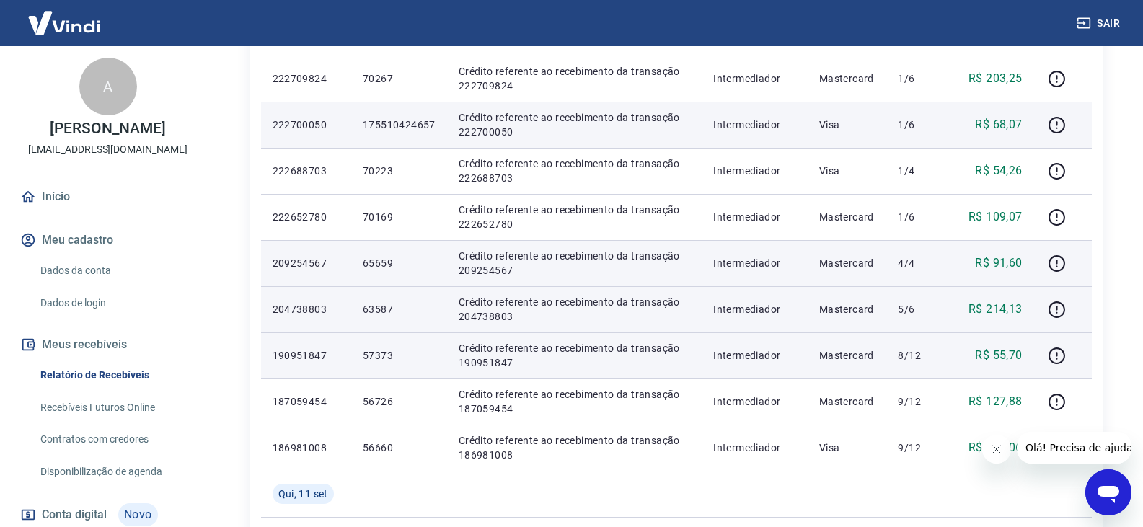
scroll to position [865, 0]
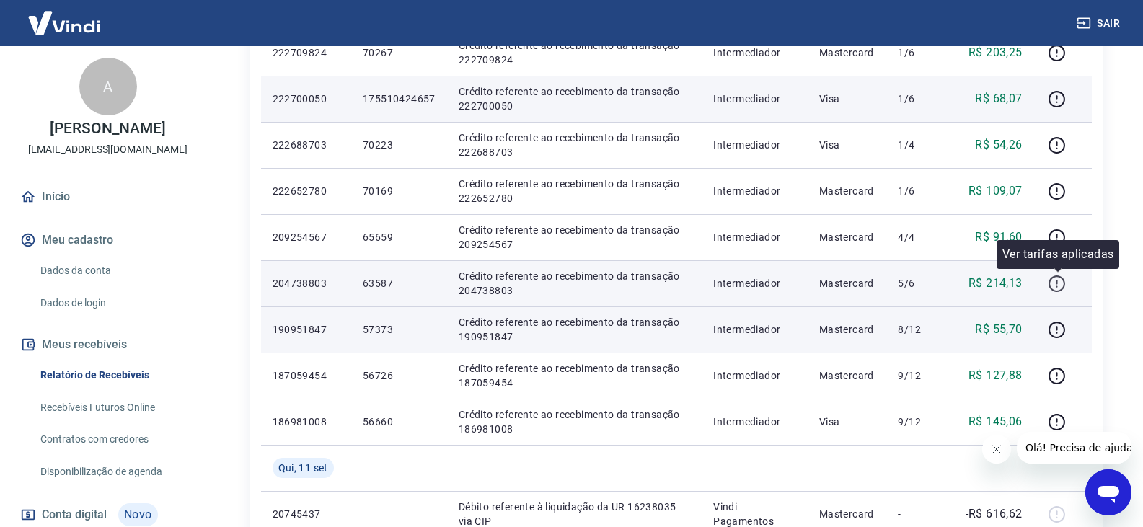
click at [1060, 281] on icon "button" at bounding box center [1056, 284] width 18 height 18
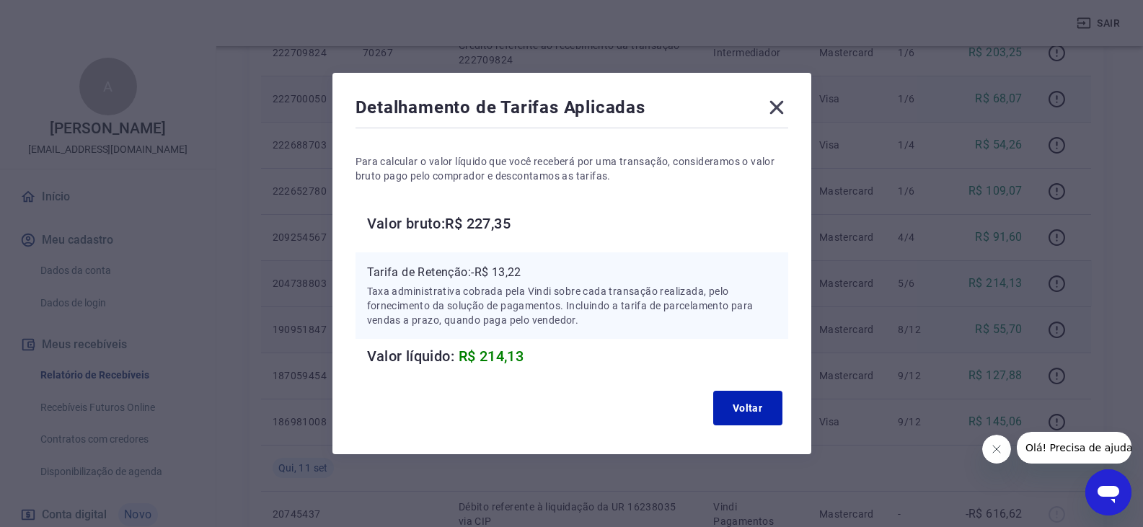
click at [1045, 272] on button "button" at bounding box center [1056, 283] width 23 height 23
click at [788, 100] on icon at bounding box center [776, 107] width 23 height 23
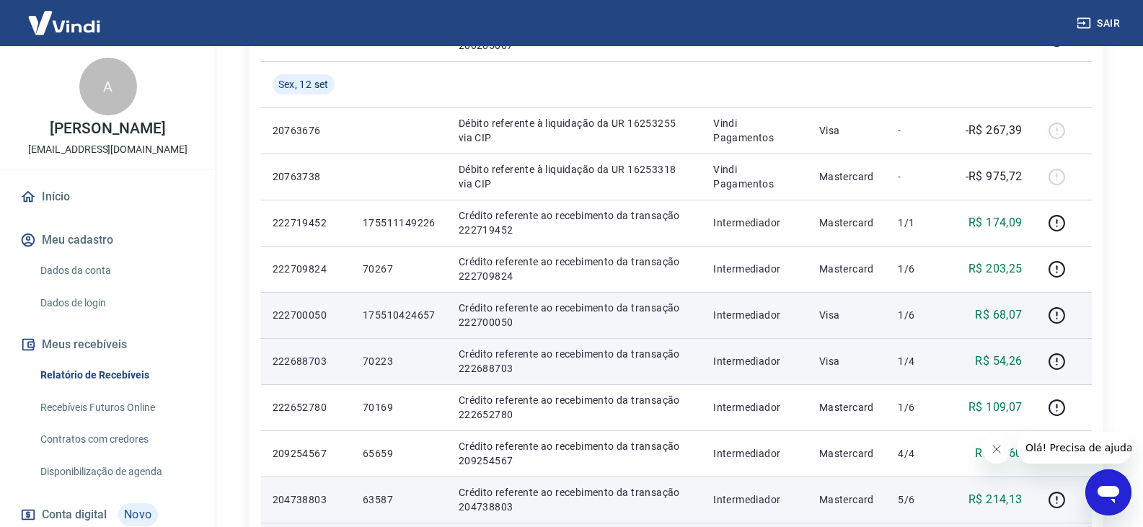
scroll to position [577, 0]
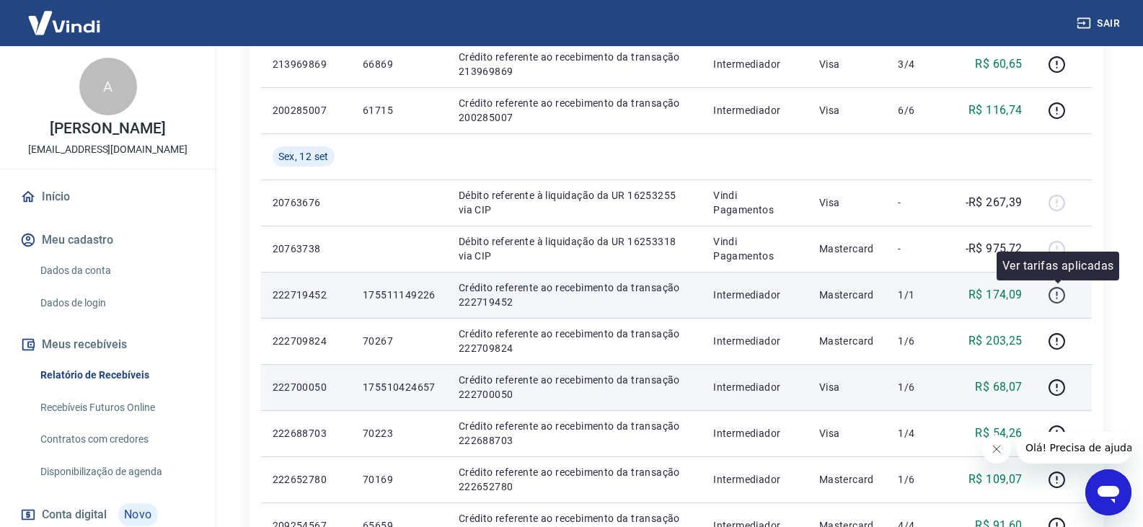
click at [1055, 297] on icon "button" at bounding box center [1056, 295] width 18 height 18
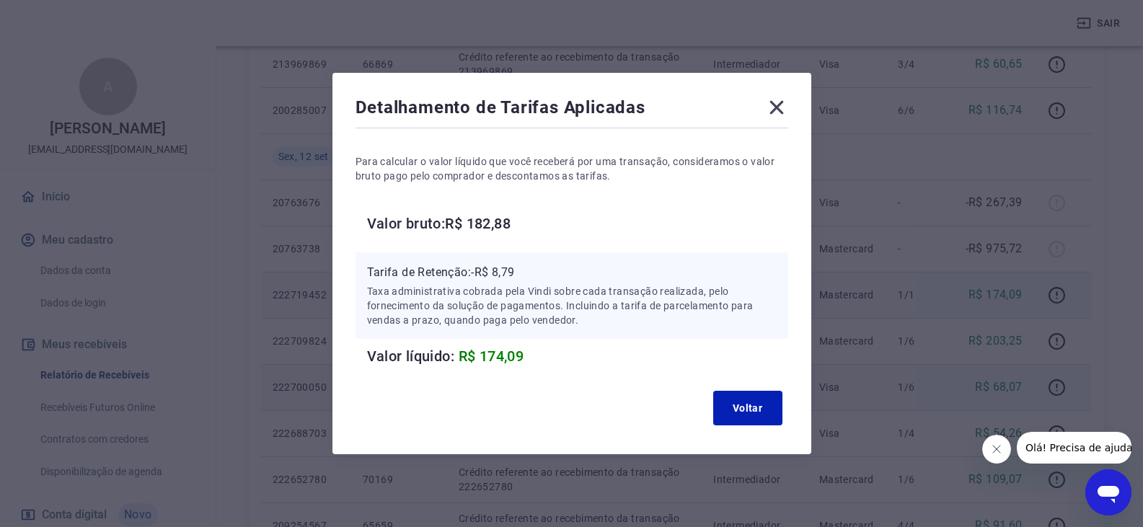
click at [778, 110] on icon at bounding box center [776, 108] width 14 height 14
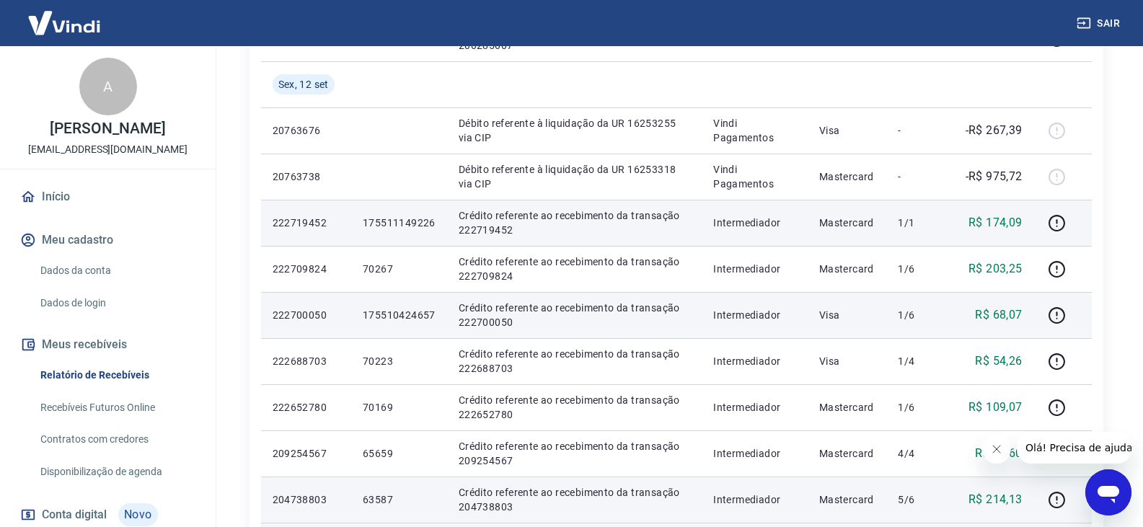
scroll to position [721, 0]
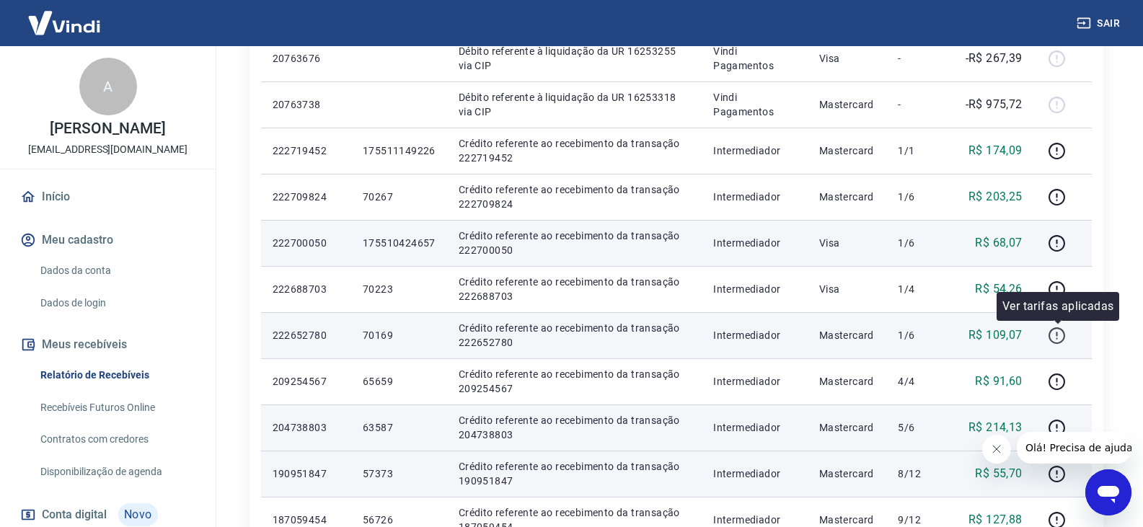
click at [1057, 334] on icon "button" at bounding box center [1056, 334] width 1 height 4
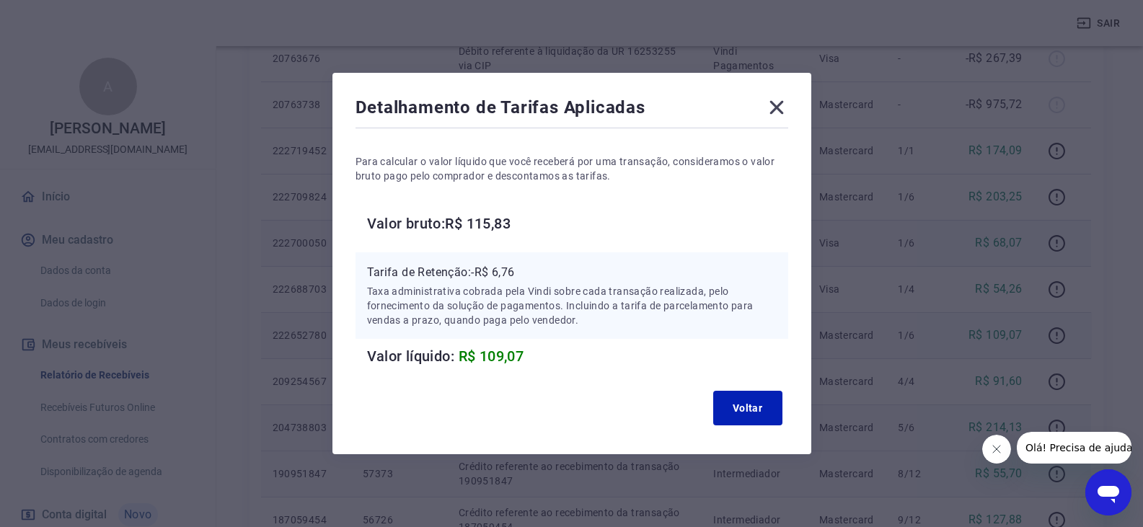
click at [778, 109] on icon at bounding box center [776, 108] width 14 height 14
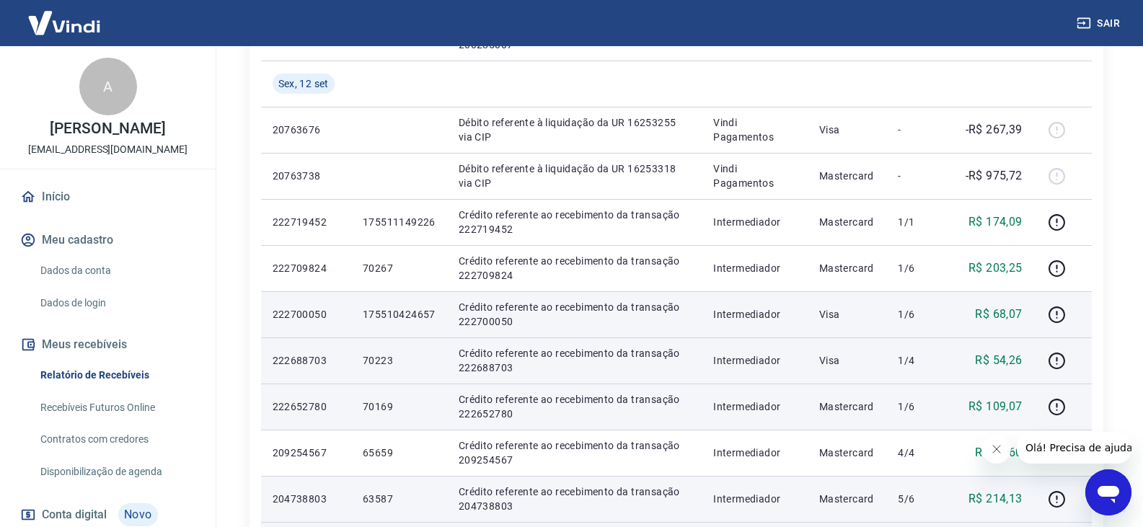
scroll to position [649, 0]
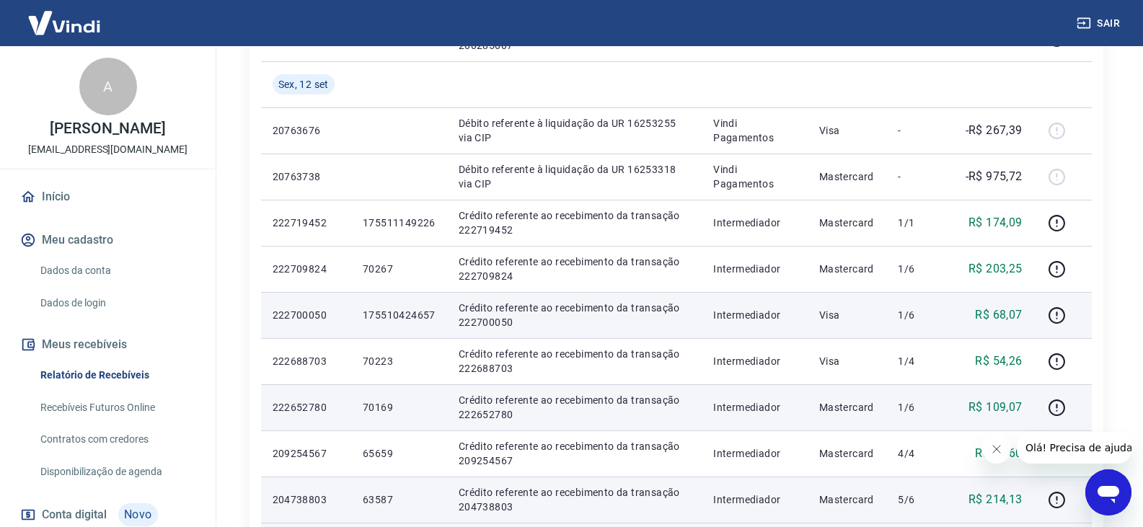
click at [407, 321] on p "175510424657" at bounding box center [399, 315] width 73 height 14
click at [303, 314] on p "222700050" at bounding box center [305, 315] width 67 height 14
copy p "222700050"
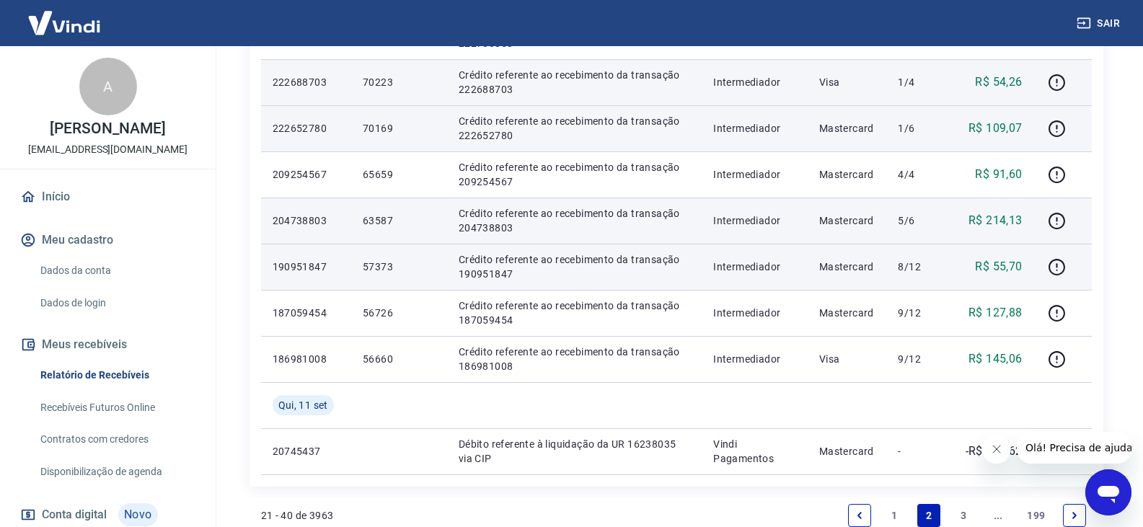
scroll to position [937, 0]
